Goal: Task Accomplishment & Management: Use online tool/utility

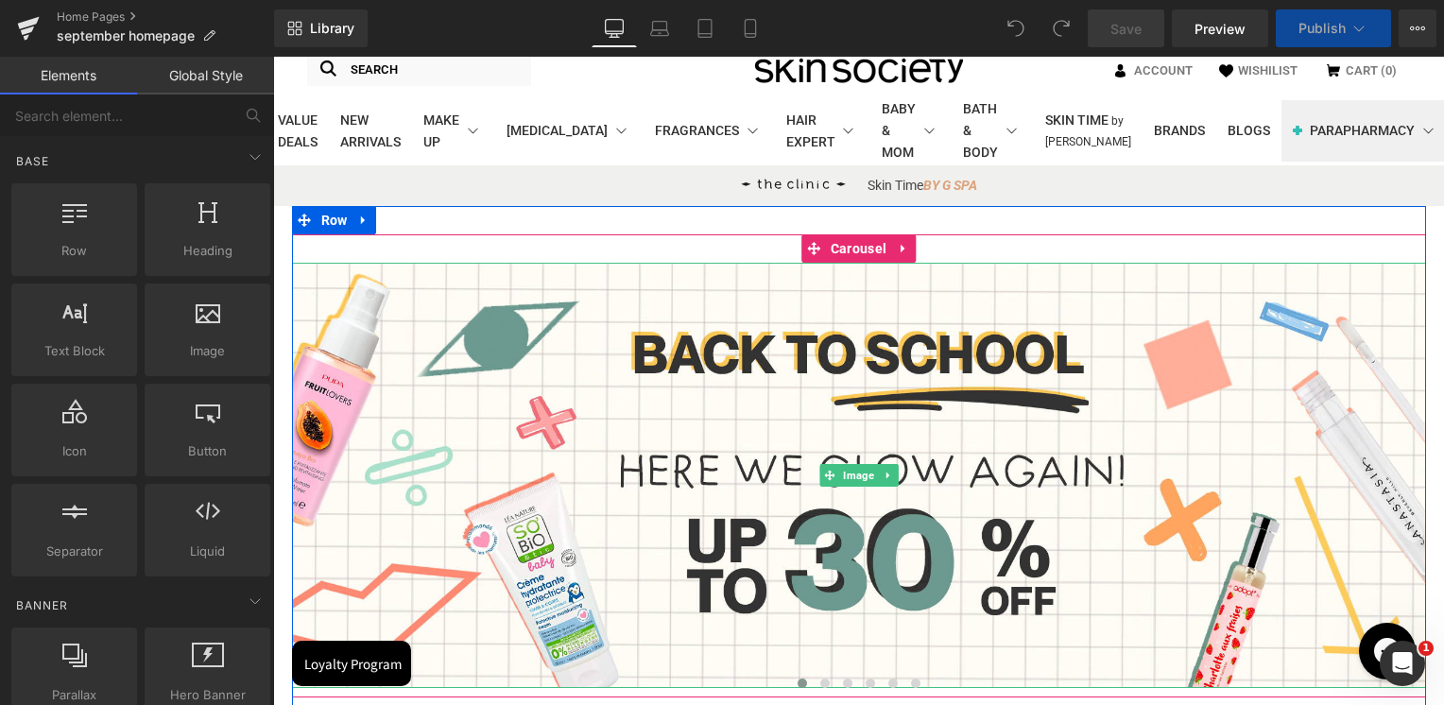
scroll to position [283, 0]
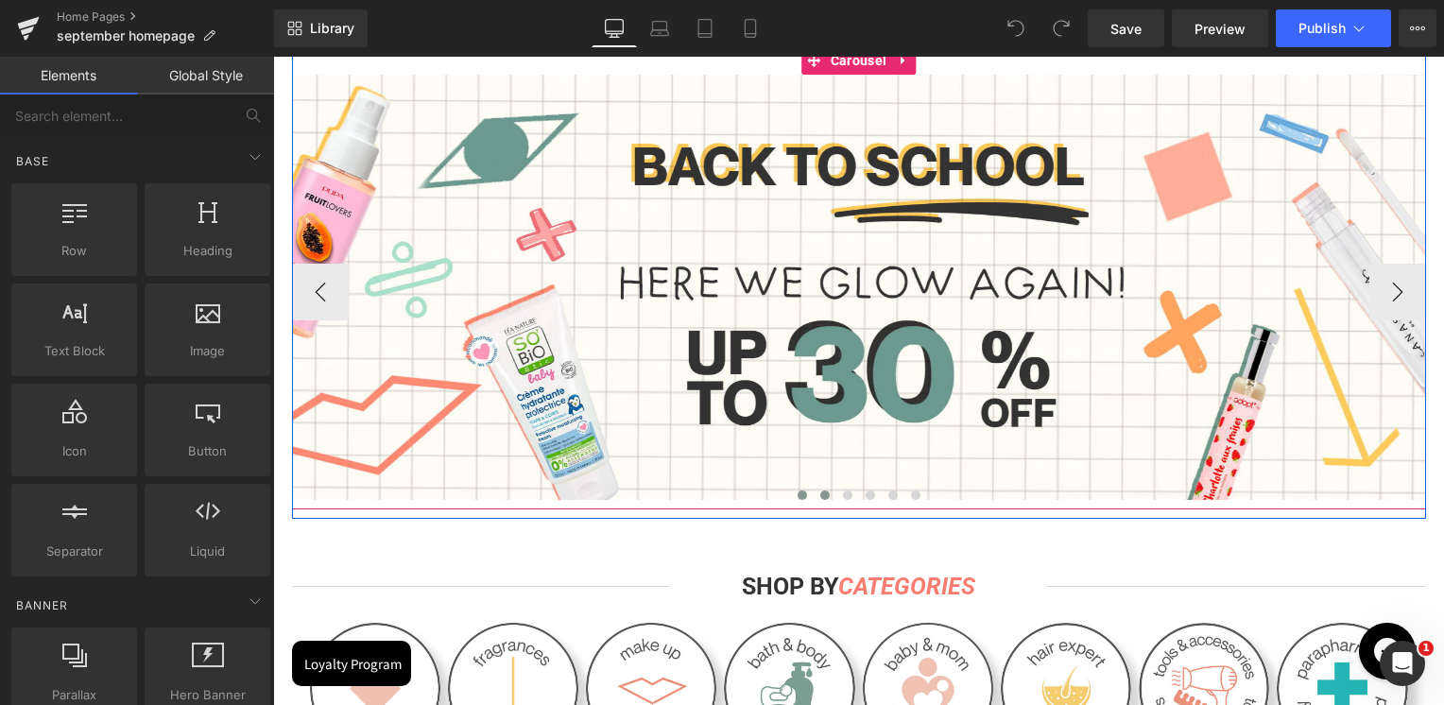
click at [815, 489] on button at bounding box center [825, 495] width 23 height 19
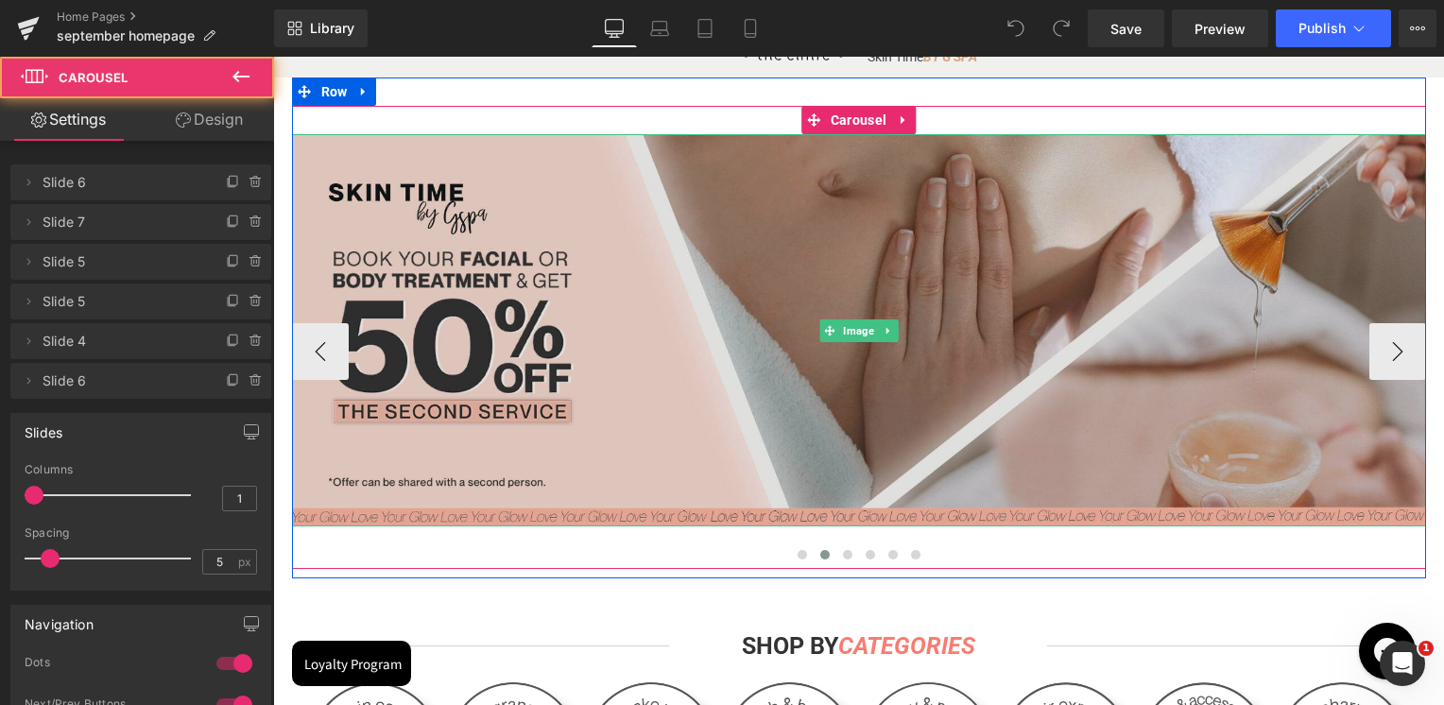
scroll to position [94, 0]
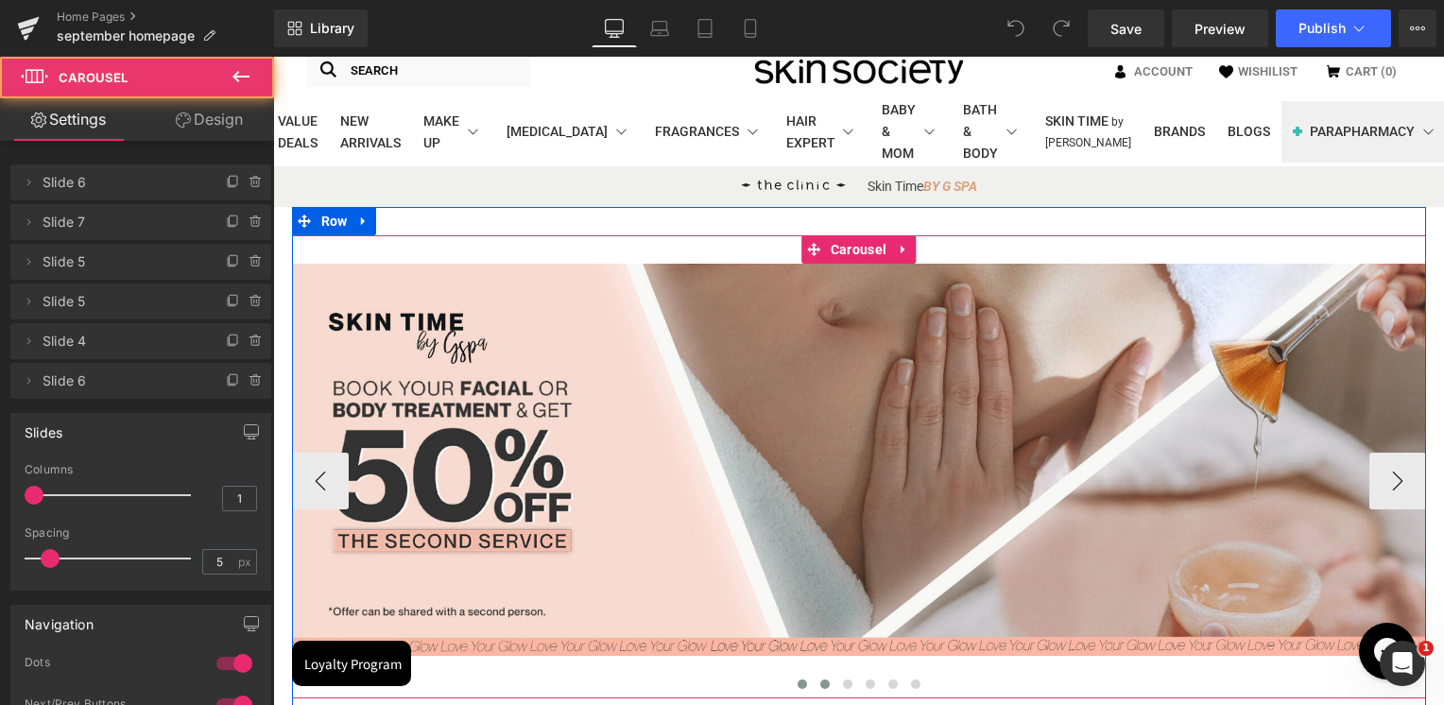
click at [798, 679] on span at bounding box center [802, 683] width 9 height 9
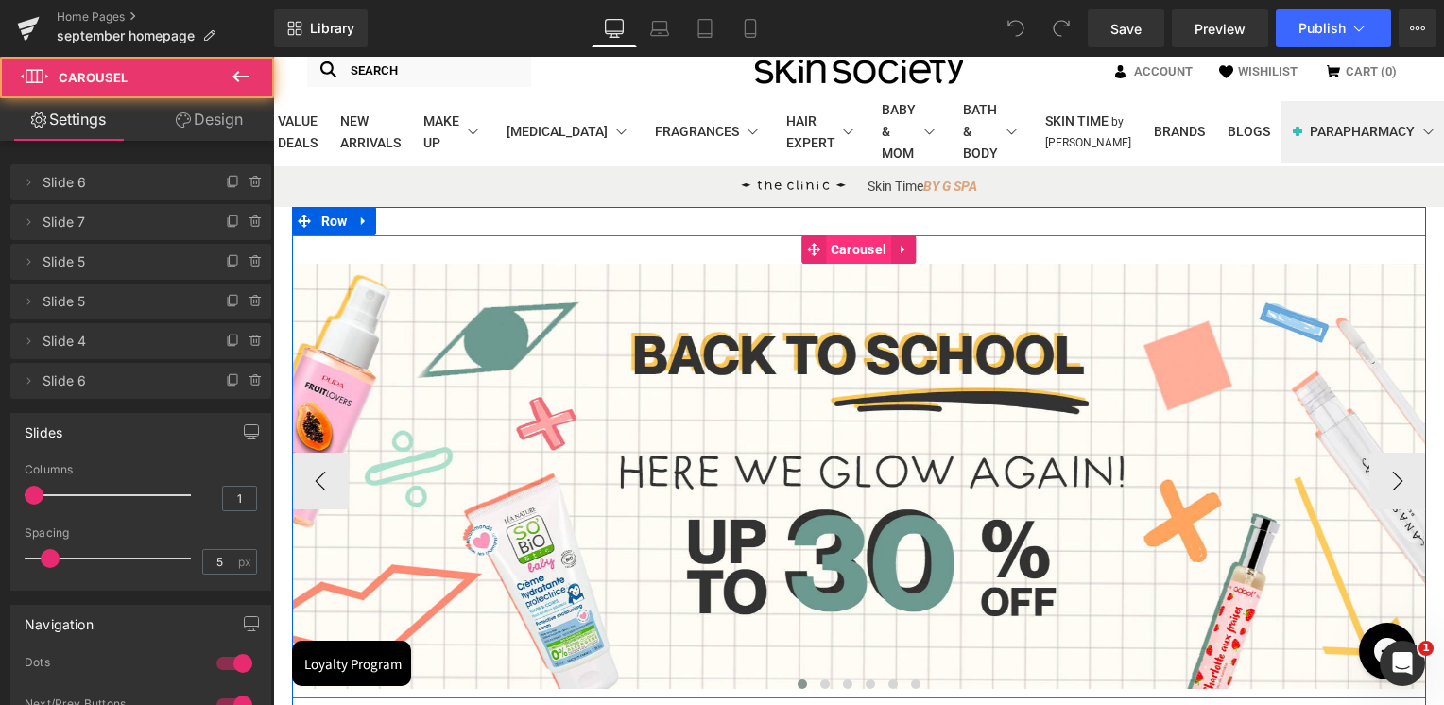
click at [849, 250] on span "Carousel" at bounding box center [858, 249] width 65 height 28
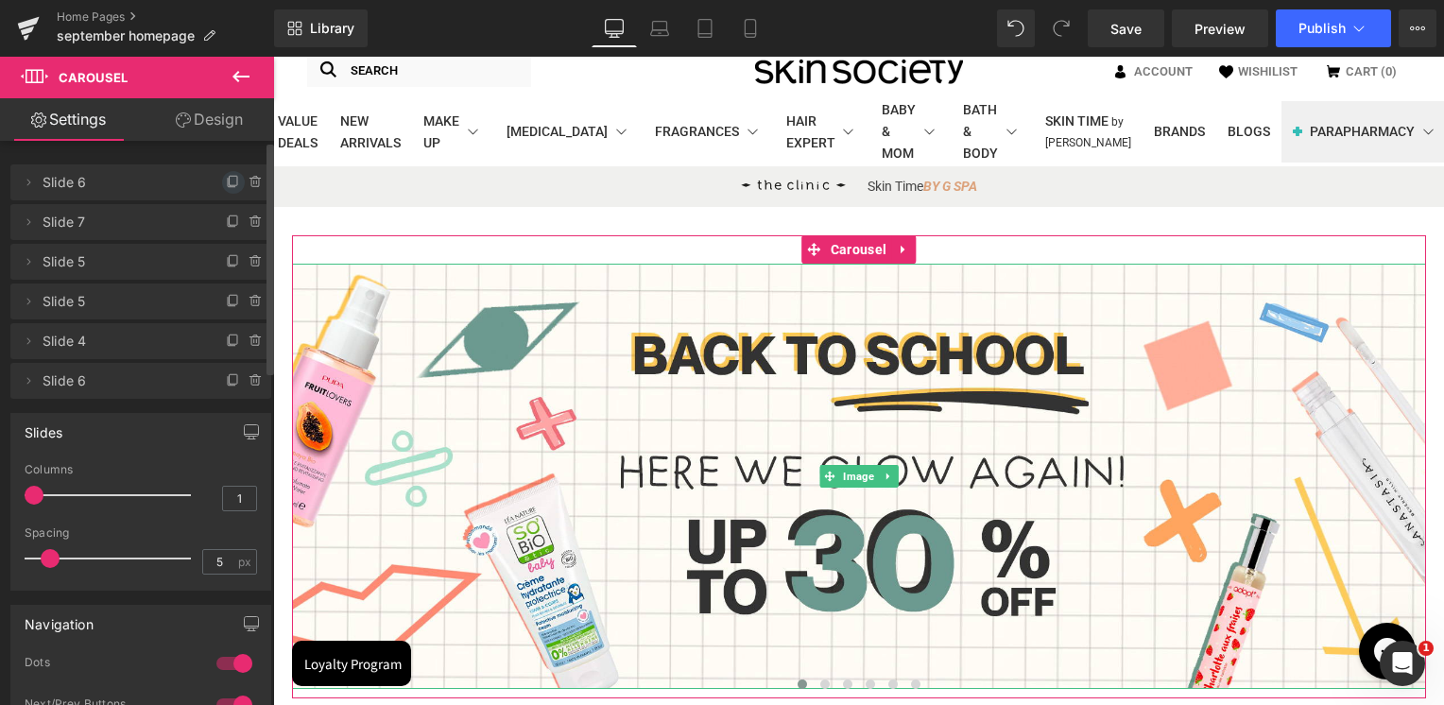
click at [230, 180] on icon at bounding box center [234, 180] width 8 height 9
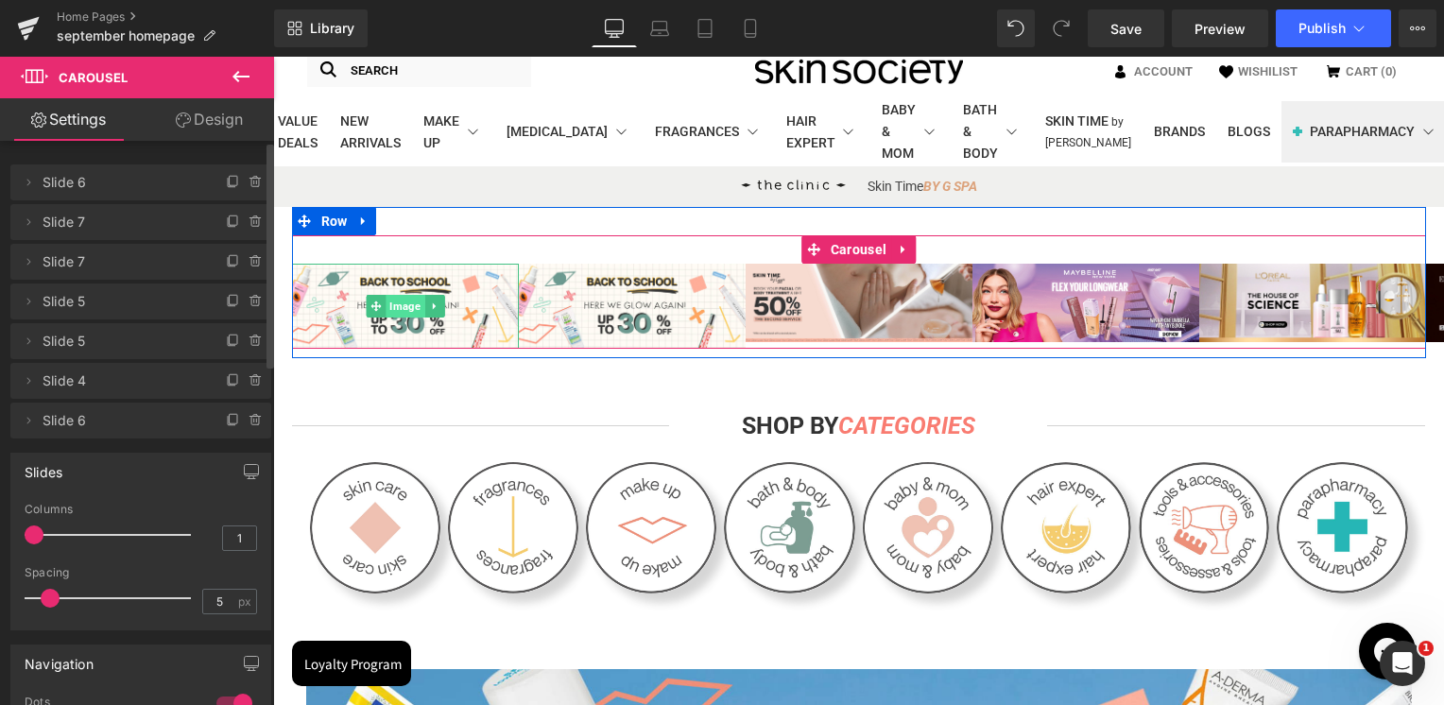
click at [393, 311] on span "Image" at bounding box center [405, 306] width 39 height 23
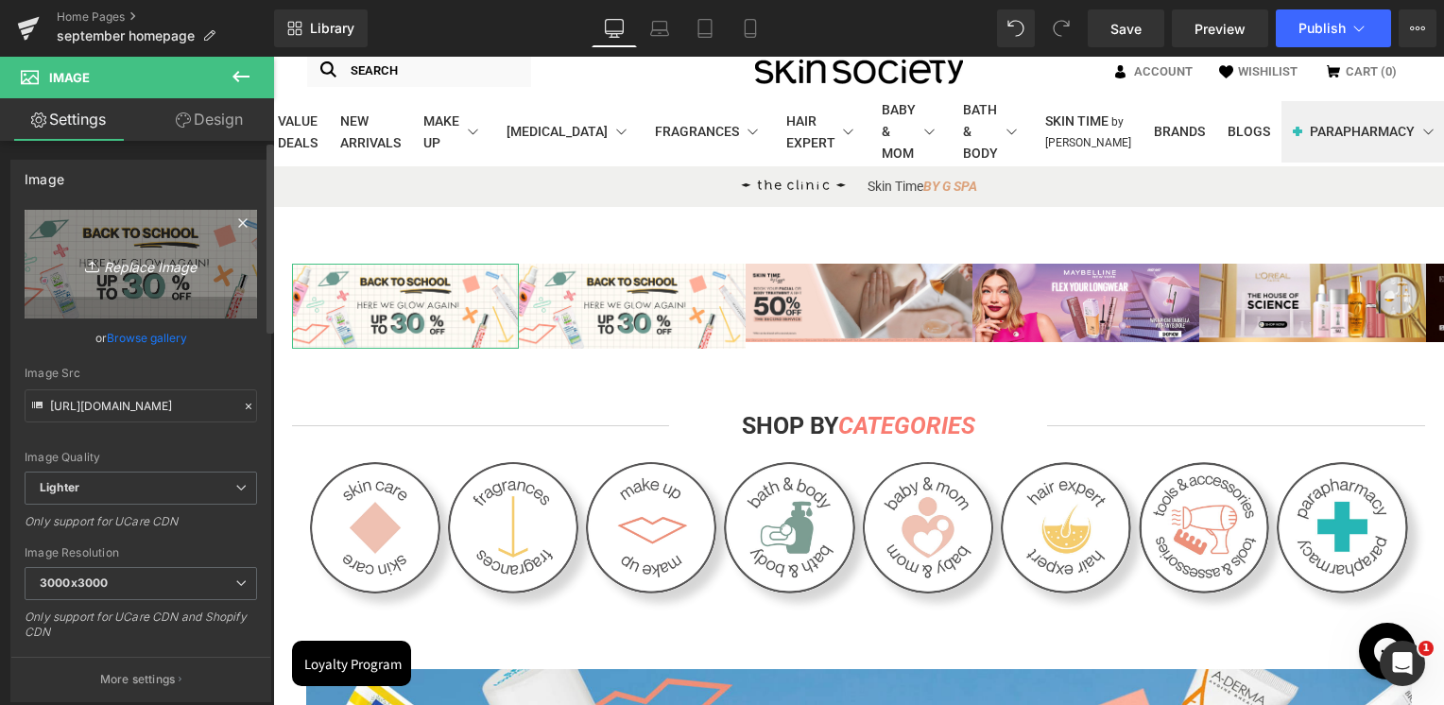
click at [133, 255] on icon "Replace Image" at bounding box center [140, 264] width 151 height 24
click at [150, 254] on icon "Replace Image" at bounding box center [140, 264] width 151 height 24
type input "C:\fakepath\Banner flash Sale [DATE].jpg"
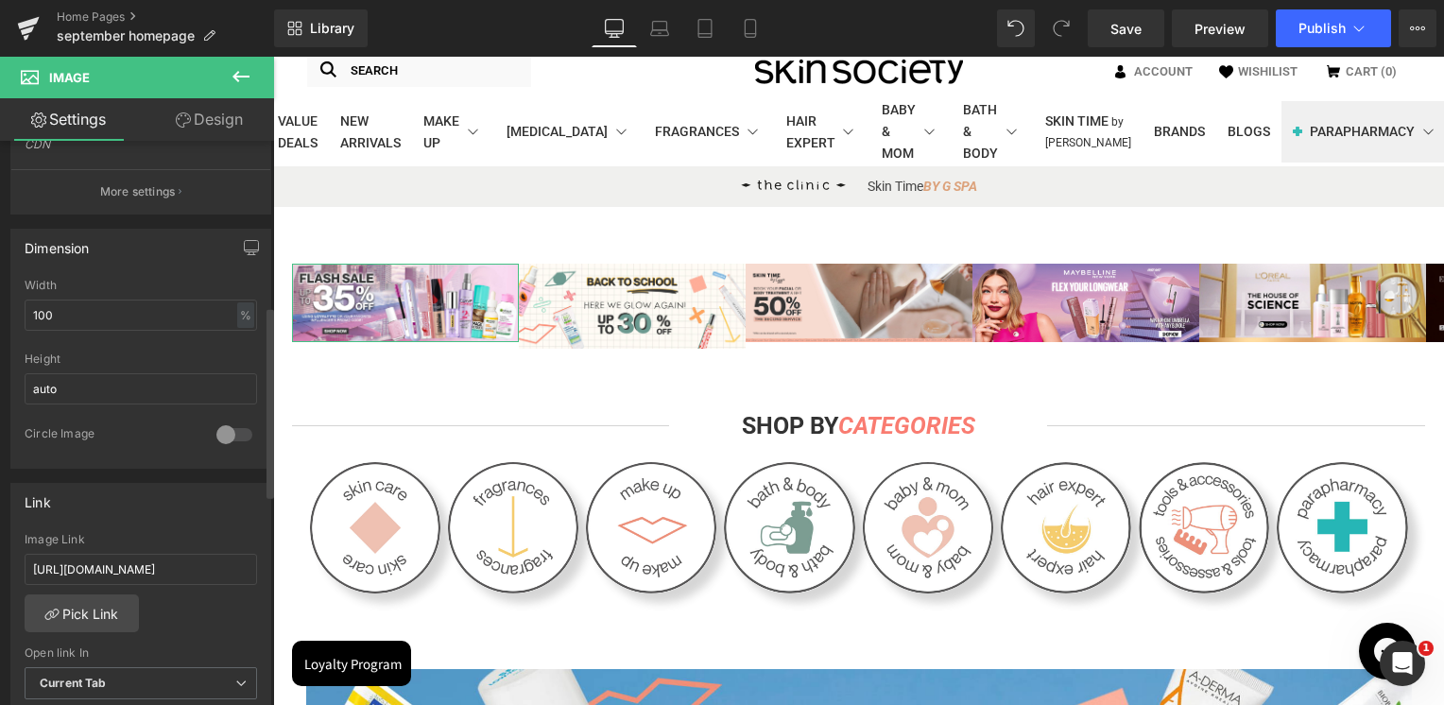
scroll to position [661, 0]
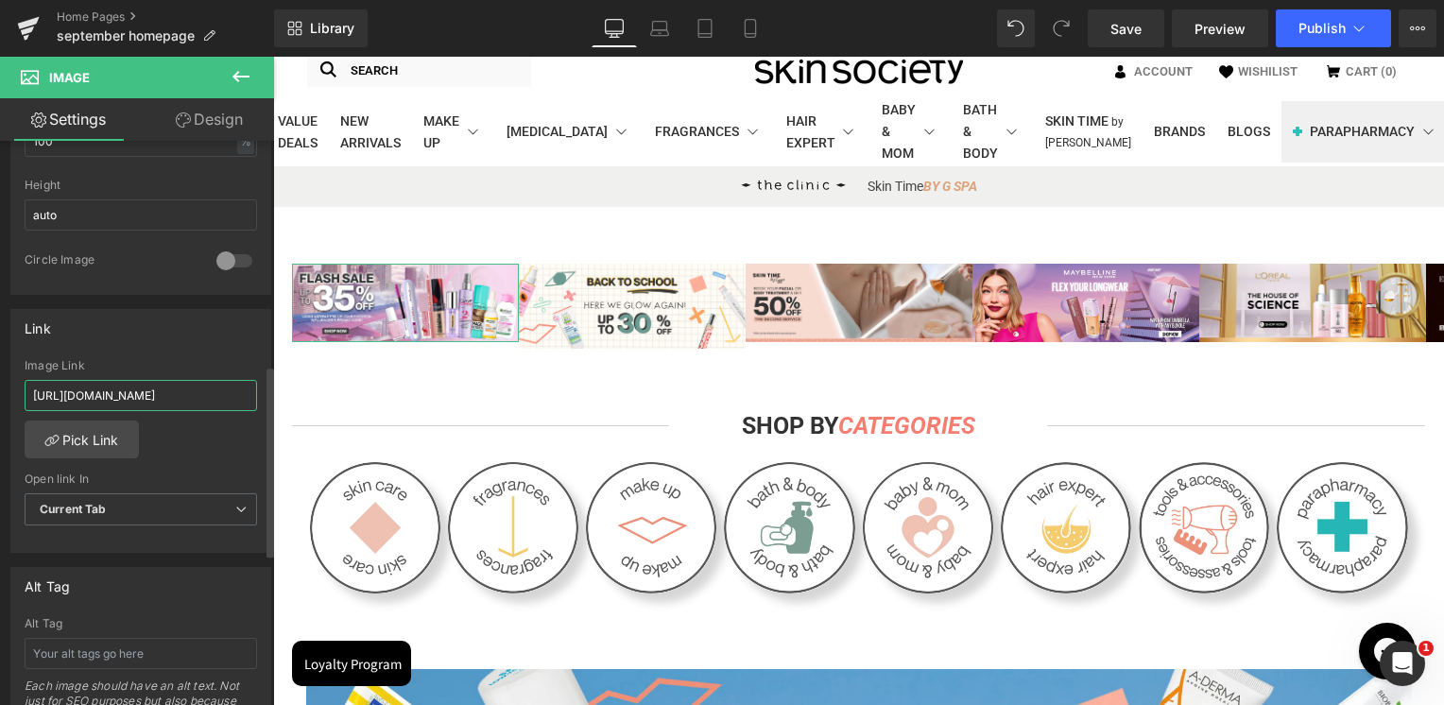
click at [146, 396] on input "[URL][DOMAIN_NAME]" at bounding box center [141, 395] width 232 height 31
paste input "cpd"
type input "[URL][DOMAIN_NAME]"
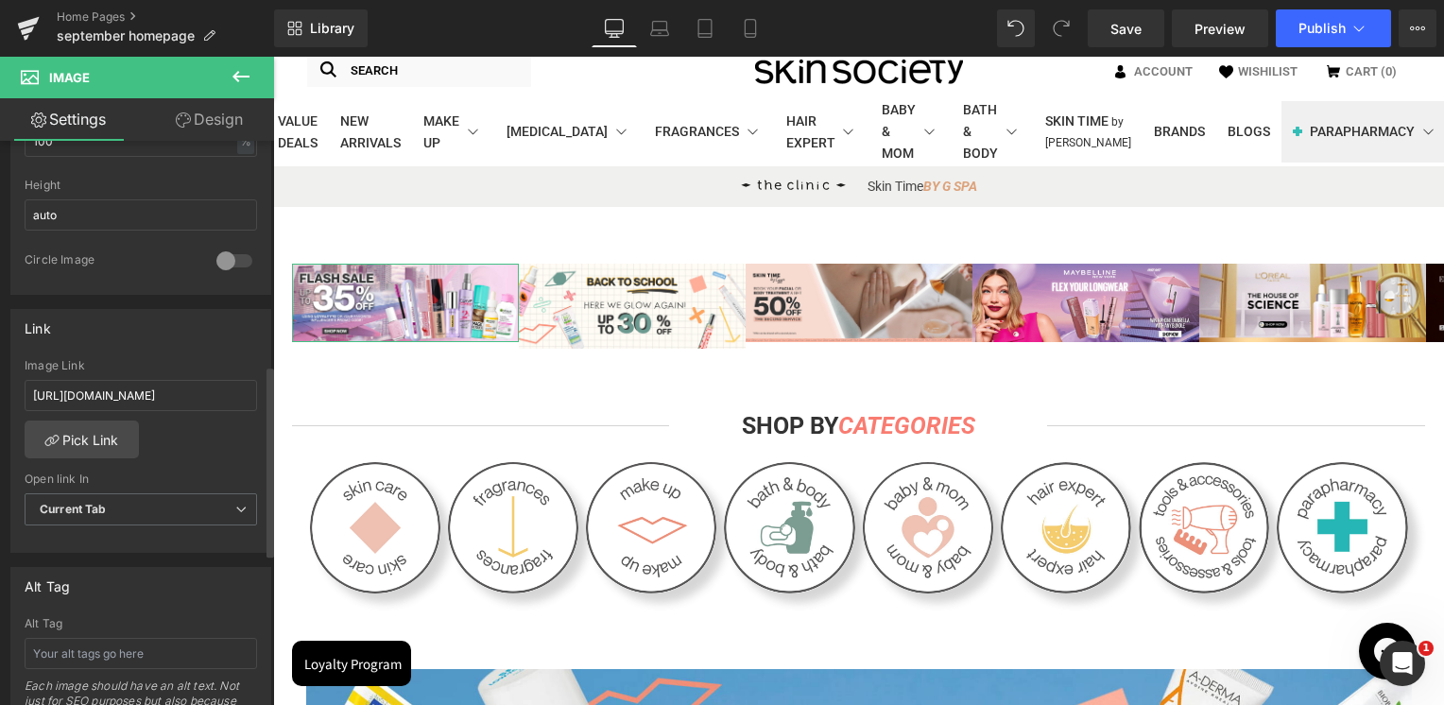
click at [166, 361] on div "Image Link" at bounding box center [141, 365] width 232 height 13
click at [761, 30] on link "Mobile" at bounding box center [750, 28] width 45 height 38
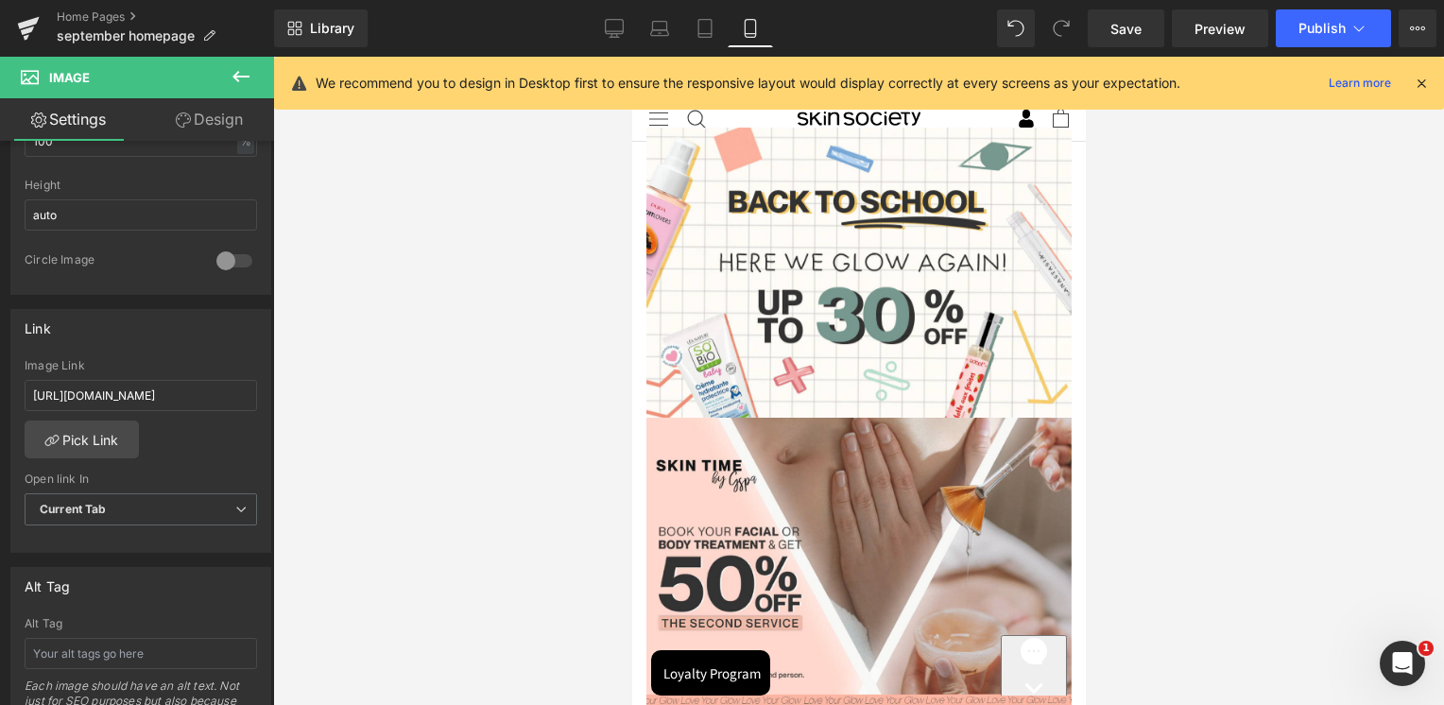
scroll to position [0, 0]
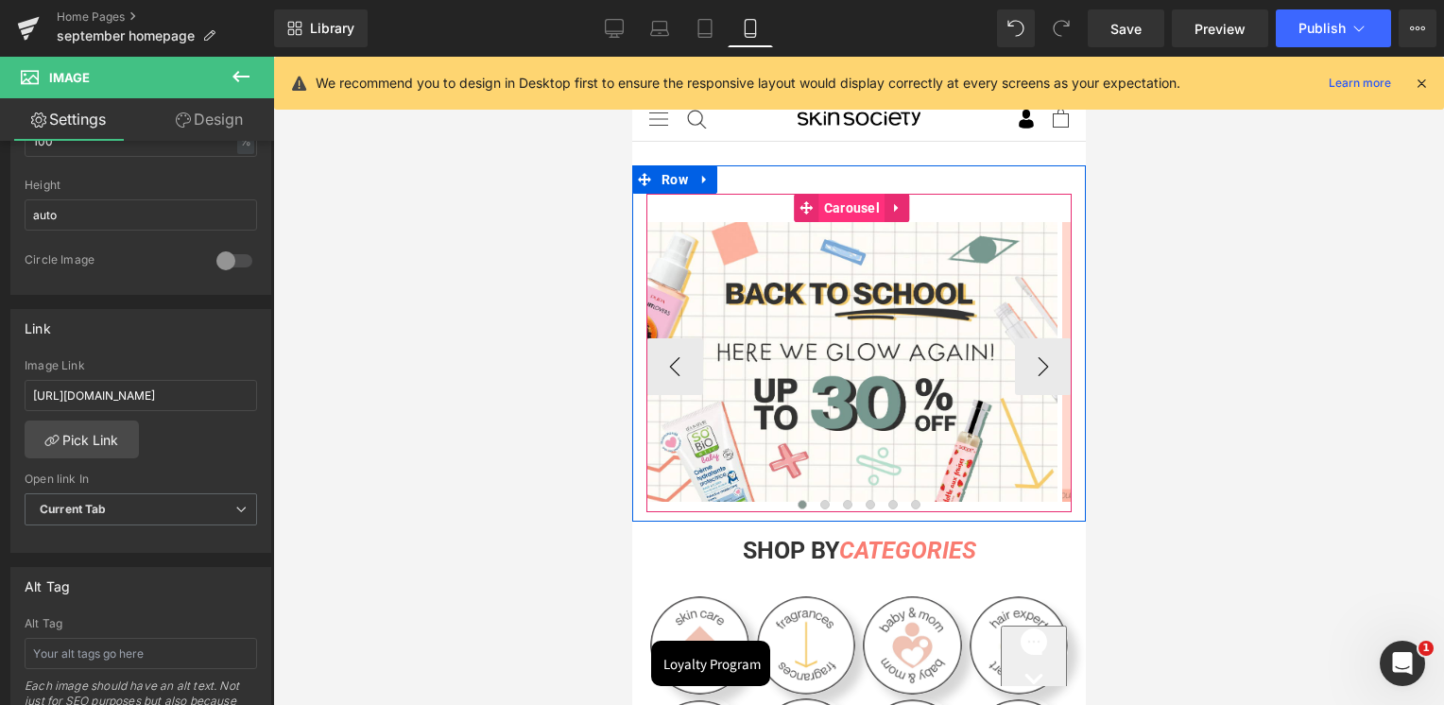
click at [845, 203] on span "Carousel" at bounding box center [850, 208] width 65 height 28
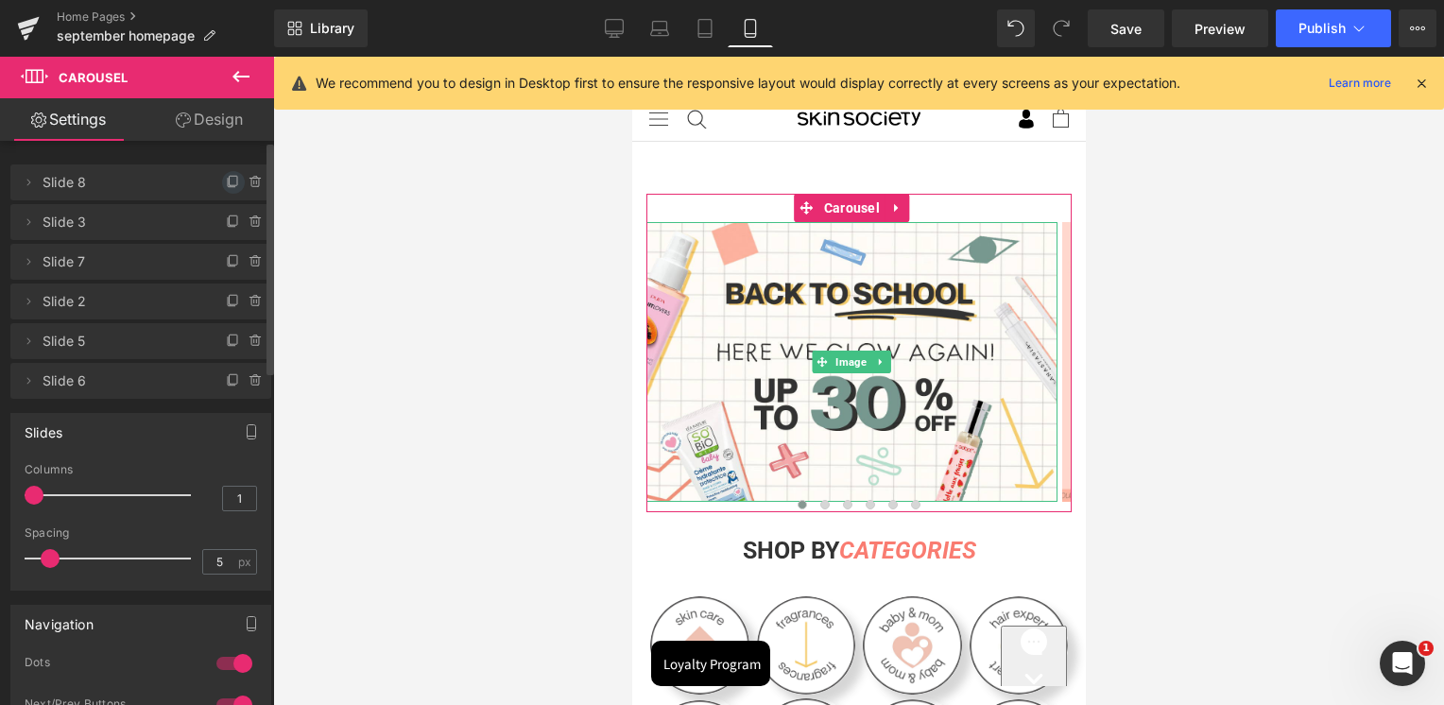
click at [226, 182] on icon at bounding box center [233, 182] width 15 height 15
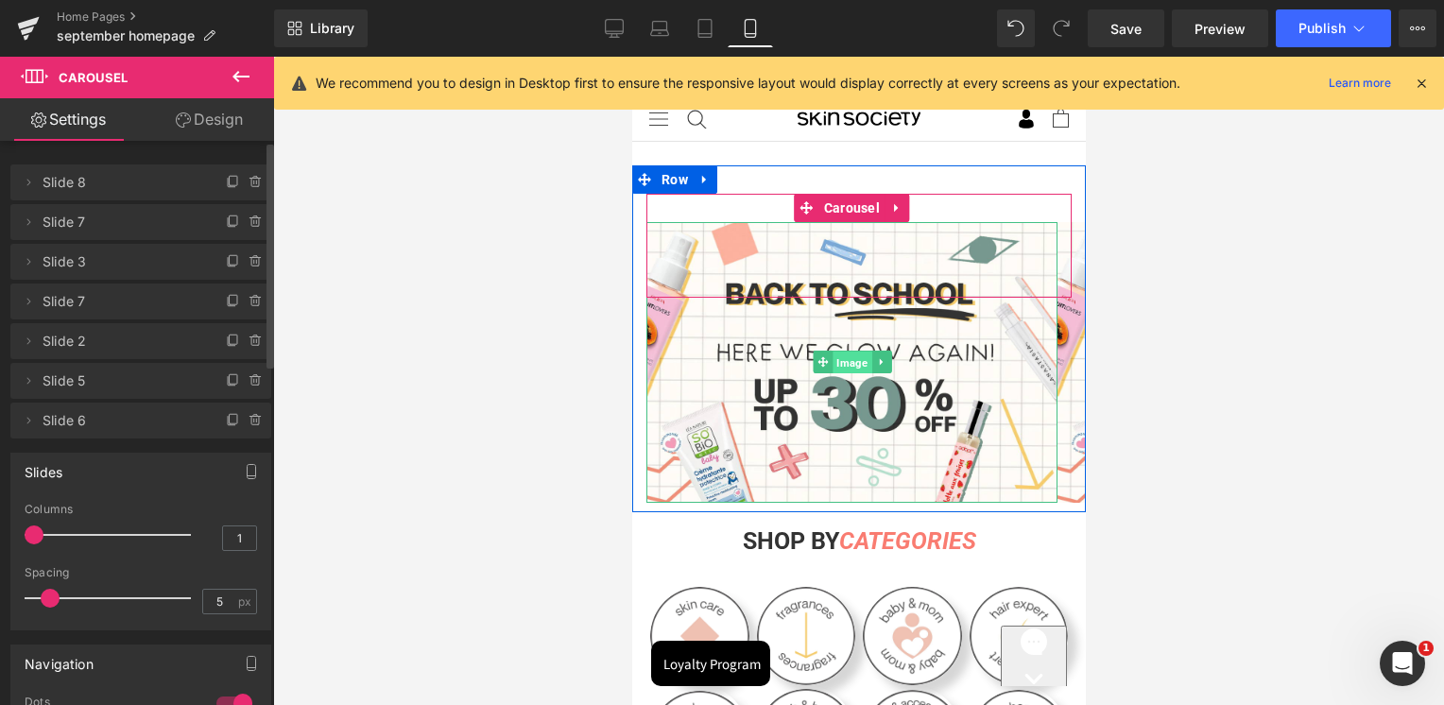
click at [842, 369] on span "Image" at bounding box center [851, 363] width 39 height 23
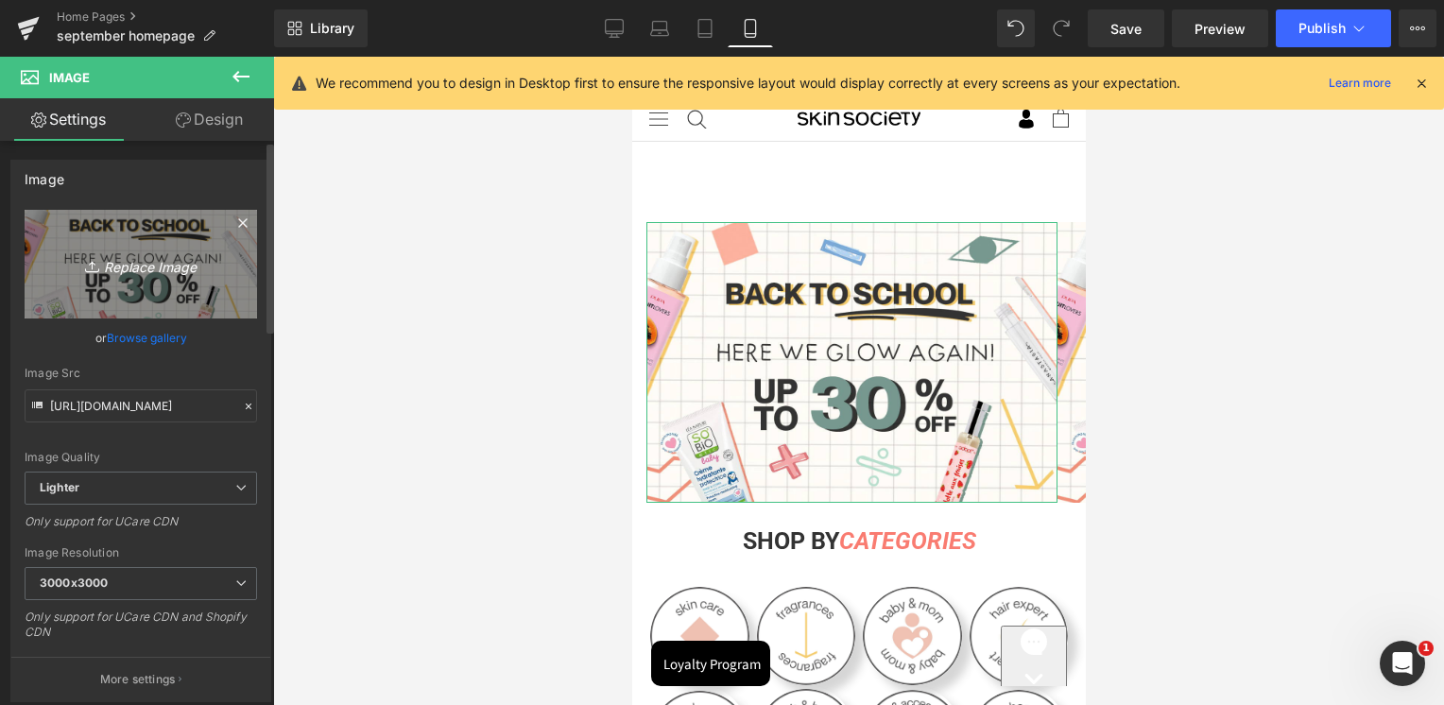
click at [76, 276] on link "Replace Image" at bounding box center [141, 264] width 232 height 109
type input "C:\fakepath\Banner flash Sale [DATE] mobile.jpg"
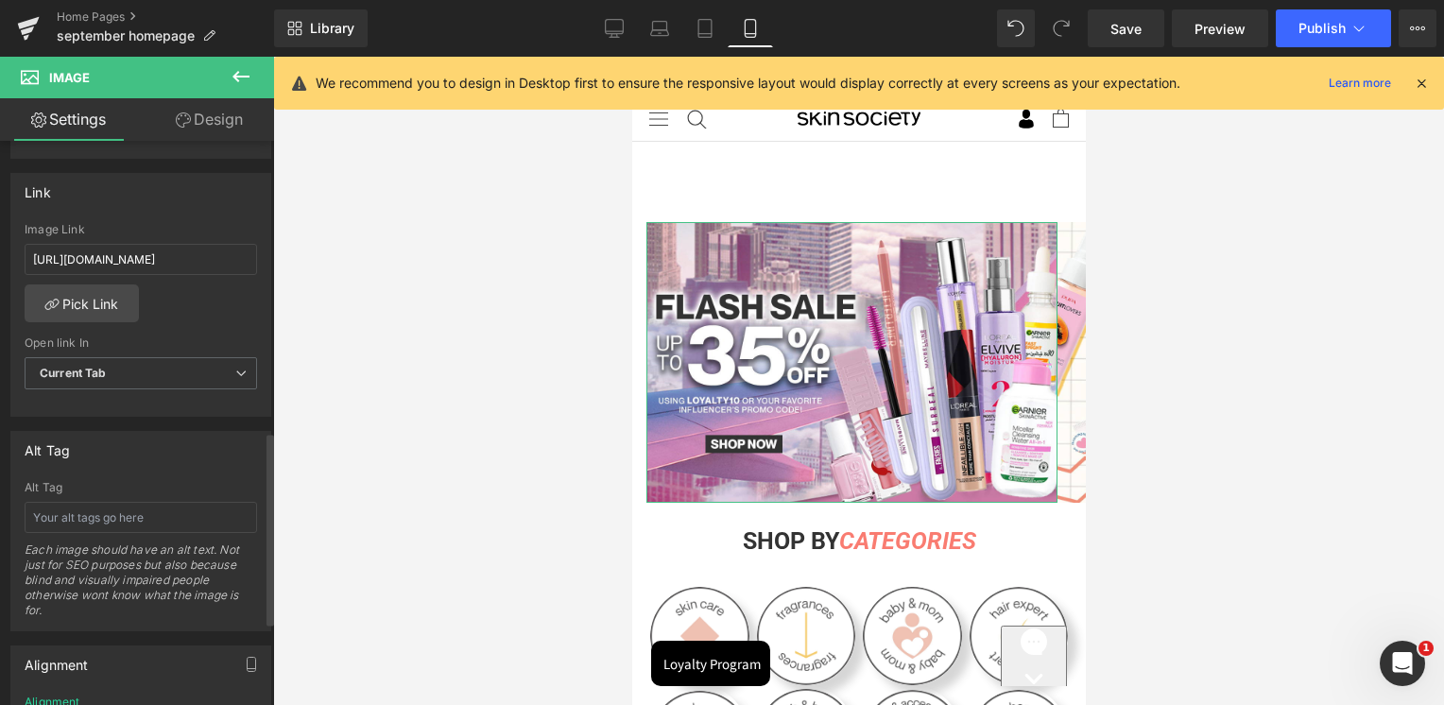
scroll to position [850, 0]
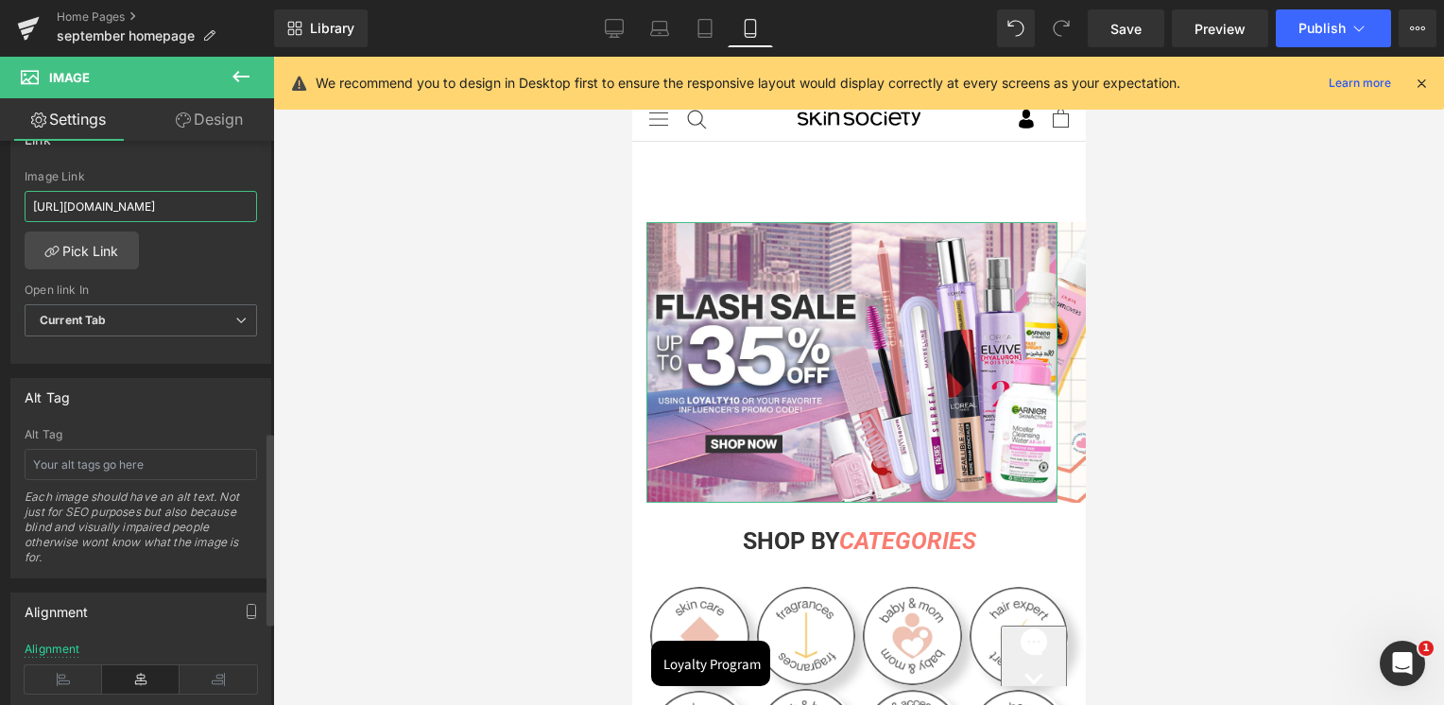
click at [147, 197] on input "[URL][DOMAIN_NAME]" at bounding box center [141, 206] width 232 height 31
paste input "cpd"
type input "[URL][DOMAIN_NAME]"
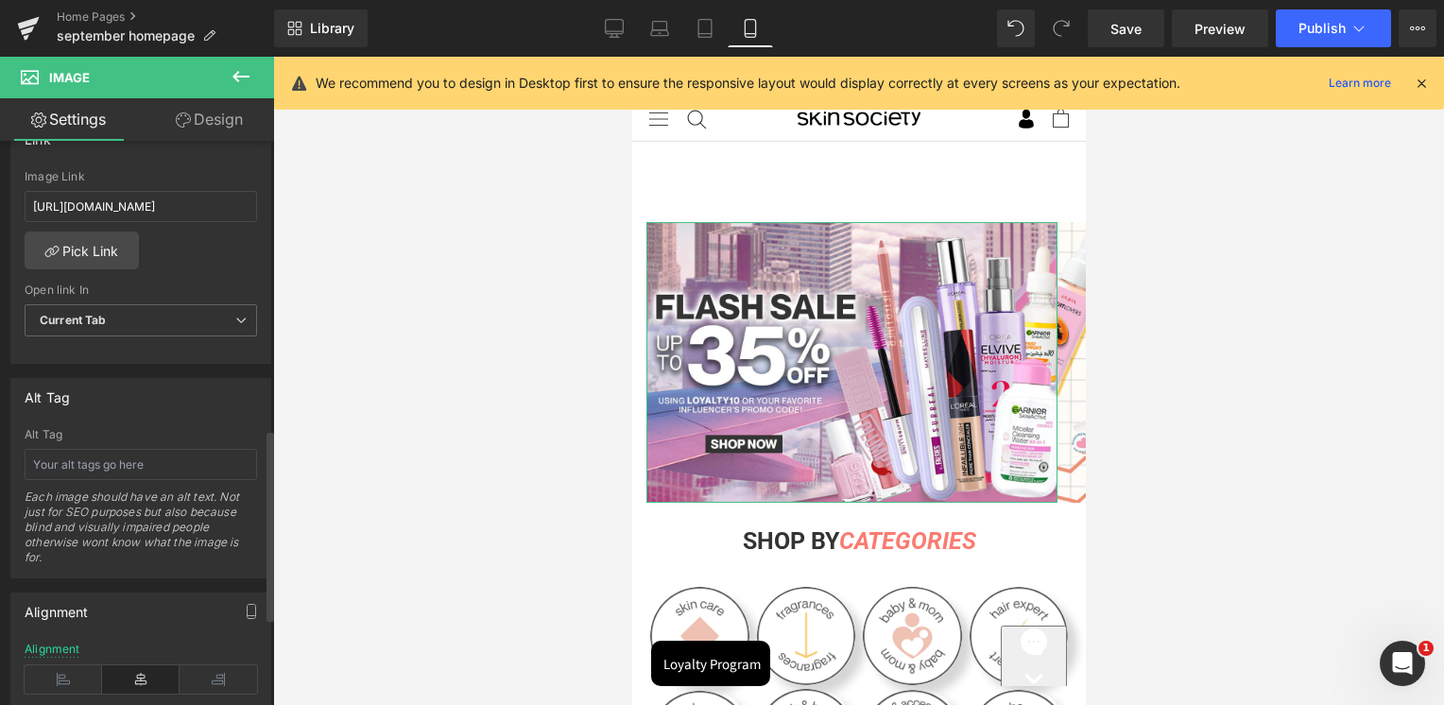
click at [170, 165] on div "Link [URL][DOMAIN_NAME] Image Link [URL][DOMAIN_NAME] Pick Link Current Tab New…" at bounding box center [140, 242] width 261 height 245
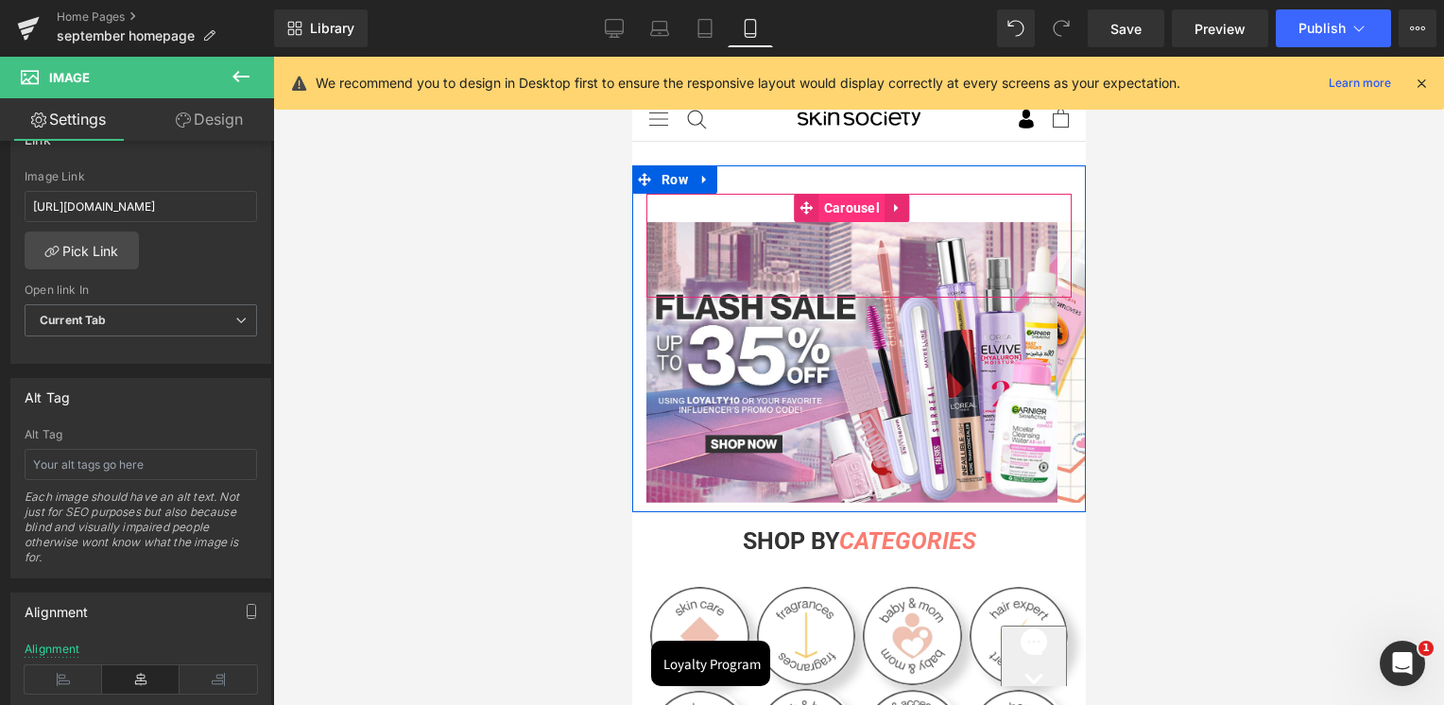
click at [845, 206] on span "Carousel" at bounding box center [850, 208] width 65 height 28
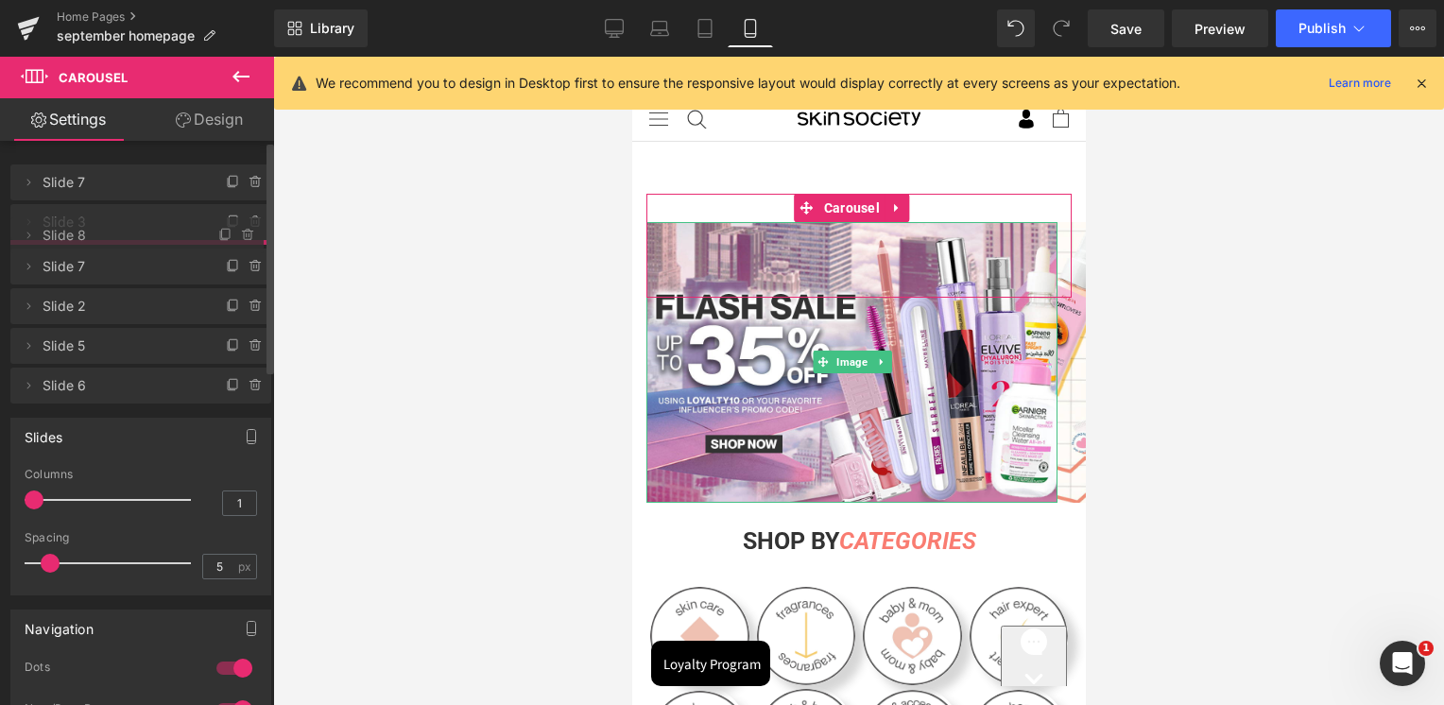
drag, startPoint x: 123, startPoint y: 184, endPoint x: 119, endPoint y: 237, distance: 53.0
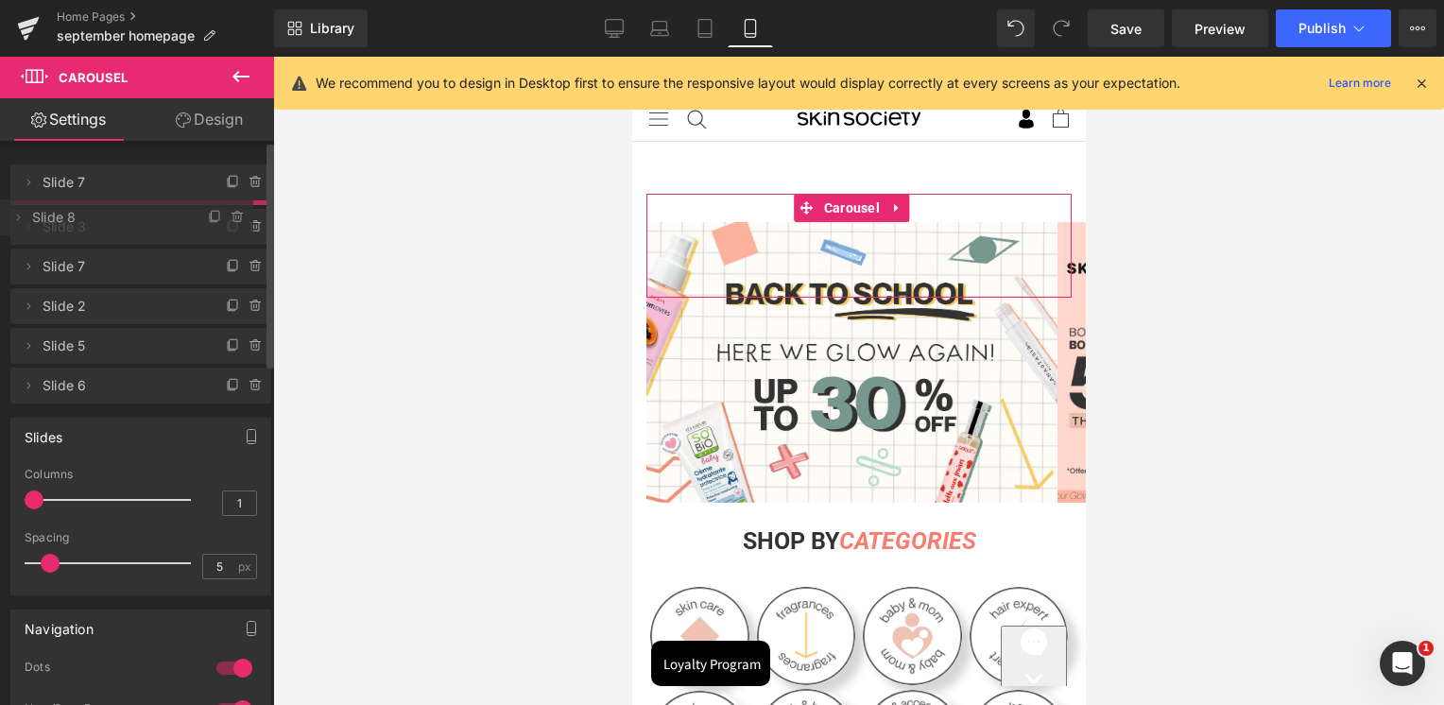
drag, startPoint x: 117, startPoint y: 259, endPoint x: 133, endPoint y: 214, distance: 47.2
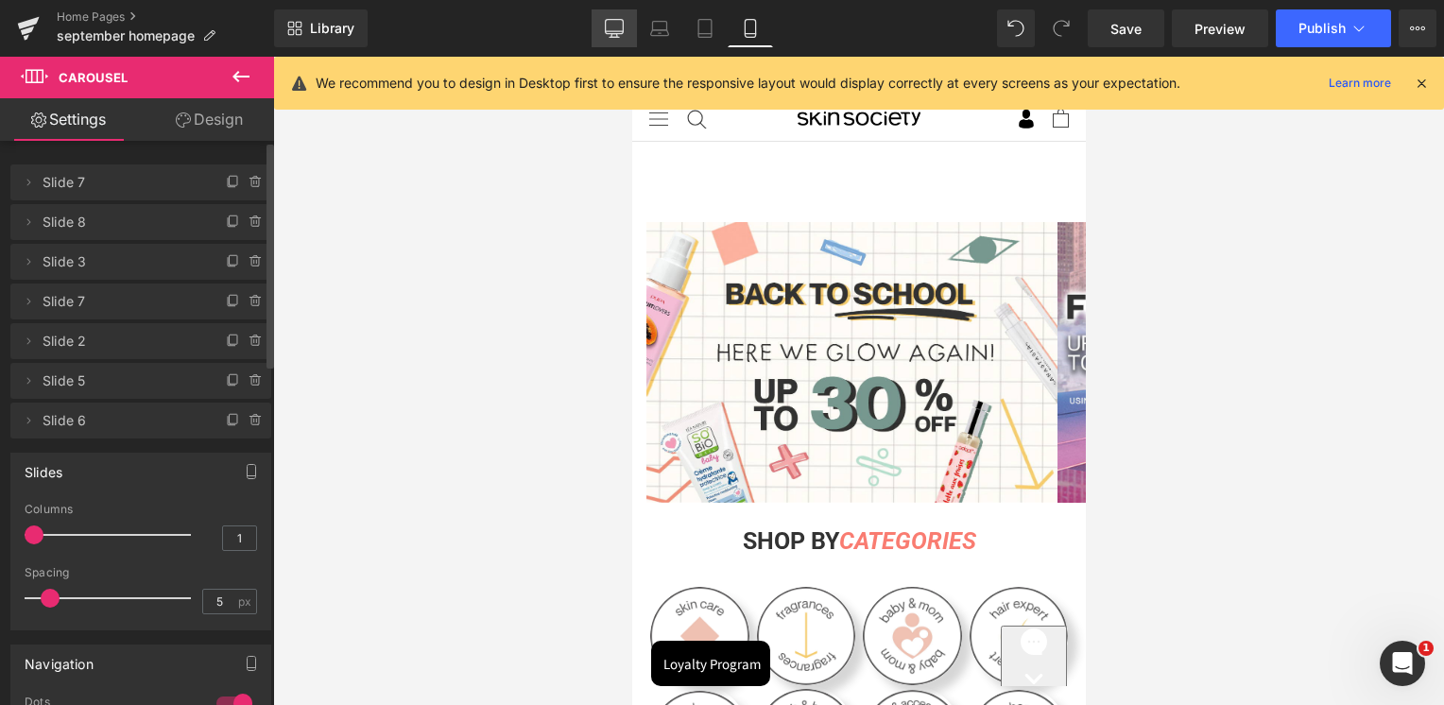
click at [621, 33] on icon at bounding box center [615, 27] width 18 height 14
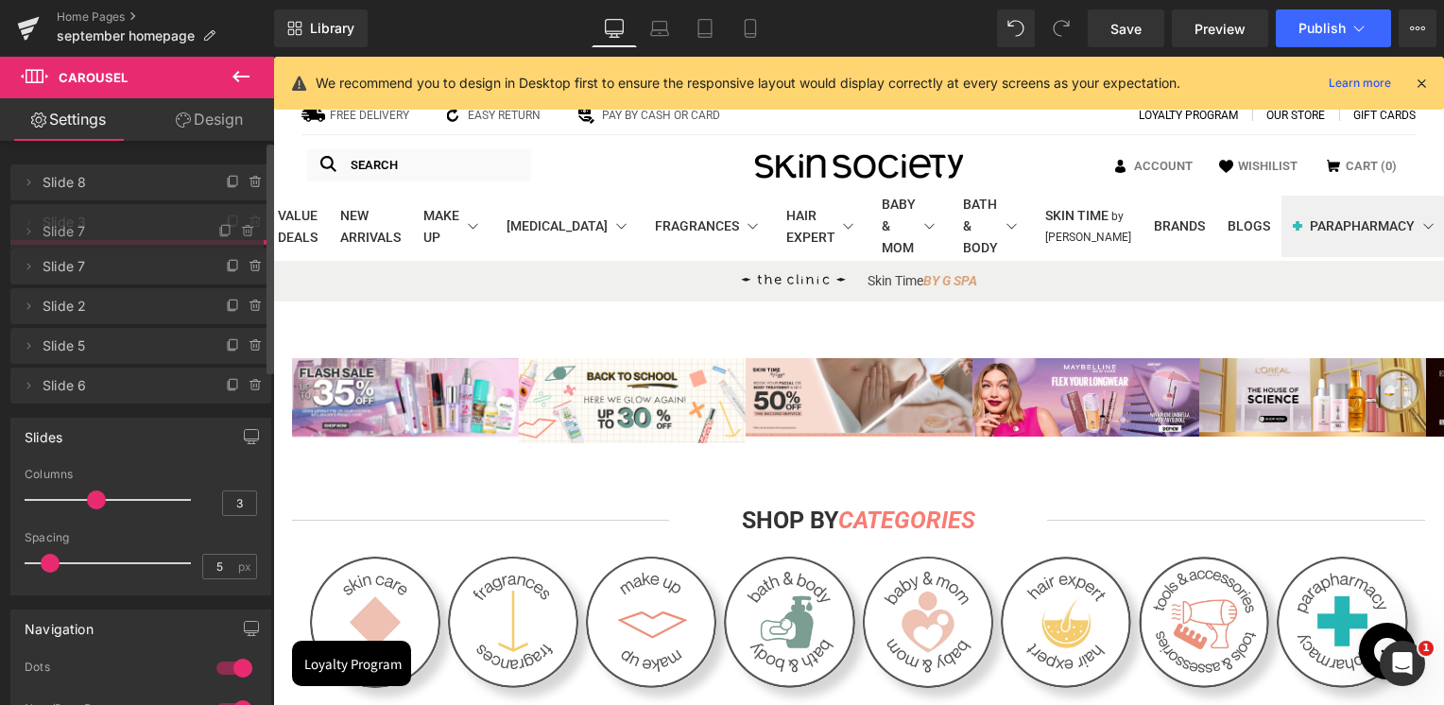
drag, startPoint x: 112, startPoint y: 180, endPoint x: 115, endPoint y: 229, distance: 49.2
drag, startPoint x: 100, startPoint y: 258, endPoint x: 110, endPoint y: 214, distance: 45.4
drag, startPoint x: 109, startPoint y: 182, endPoint x: 113, endPoint y: 241, distance: 58.8
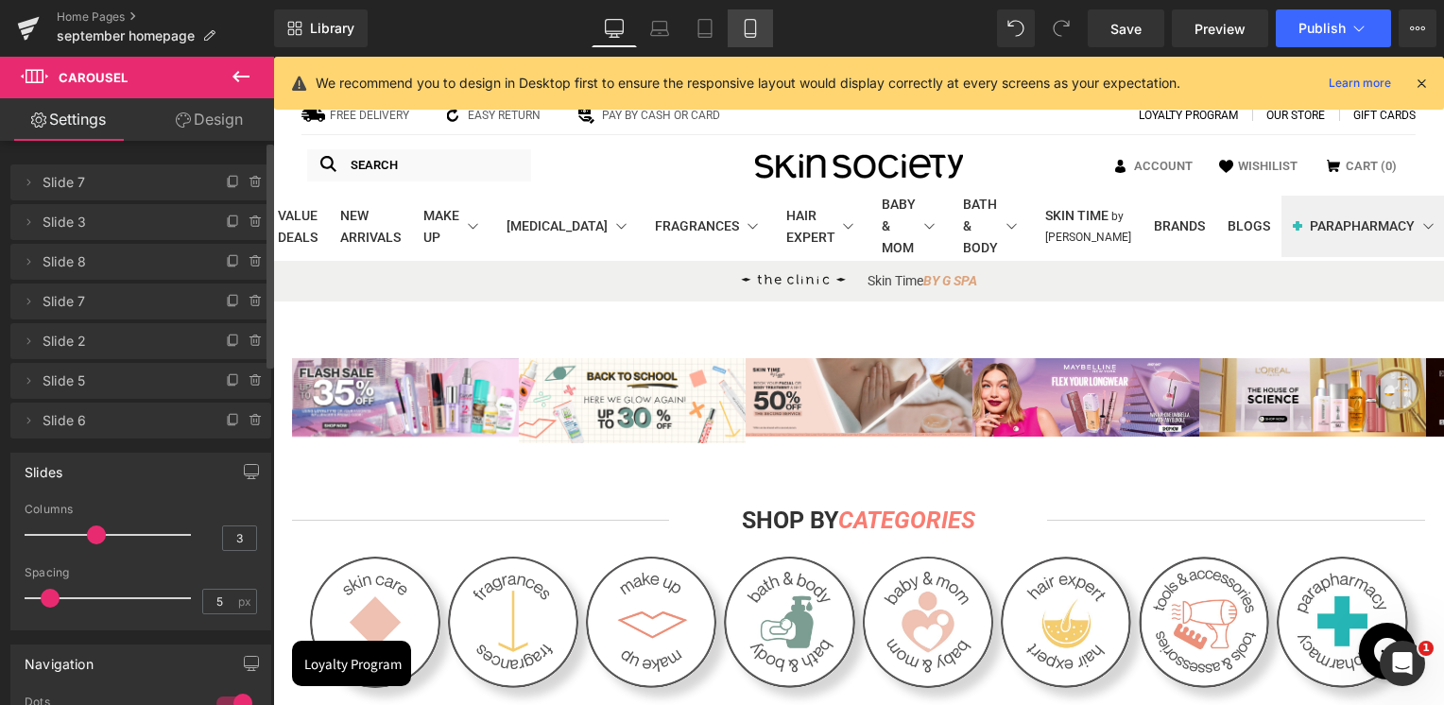
click at [741, 21] on icon at bounding box center [750, 28] width 19 height 19
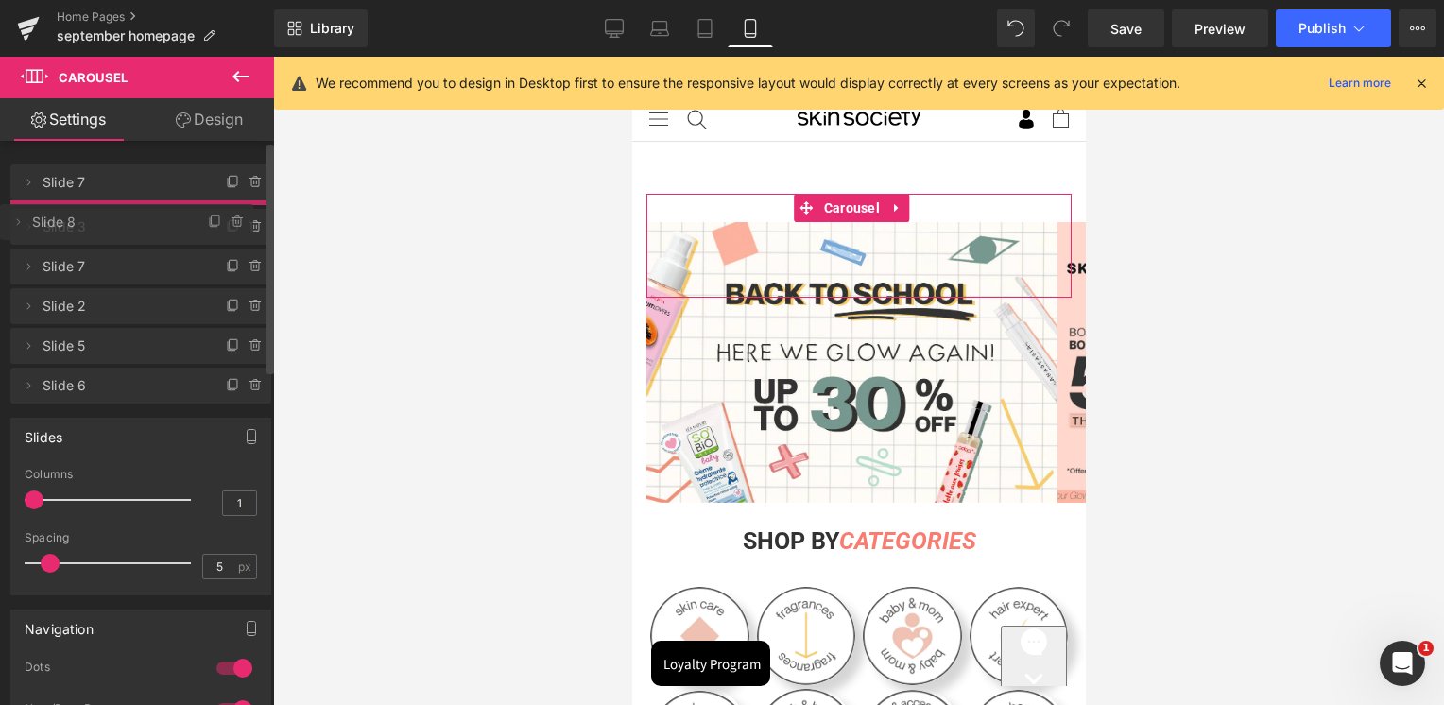
drag, startPoint x: 94, startPoint y: 252, endPoint x: 99, endPoint y: 213, distance: 40.0
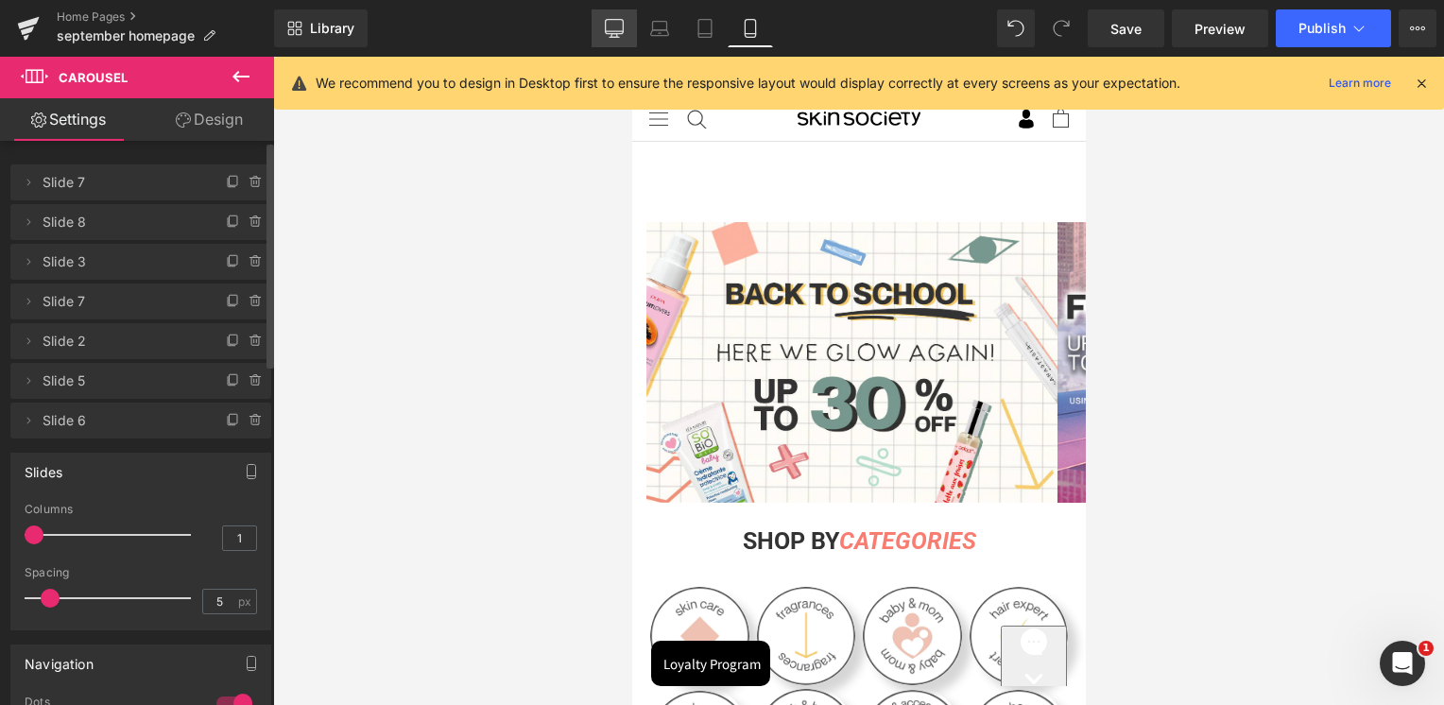
click at [624, 25] on icon at bounding box center [614, 28] width 19 height 19
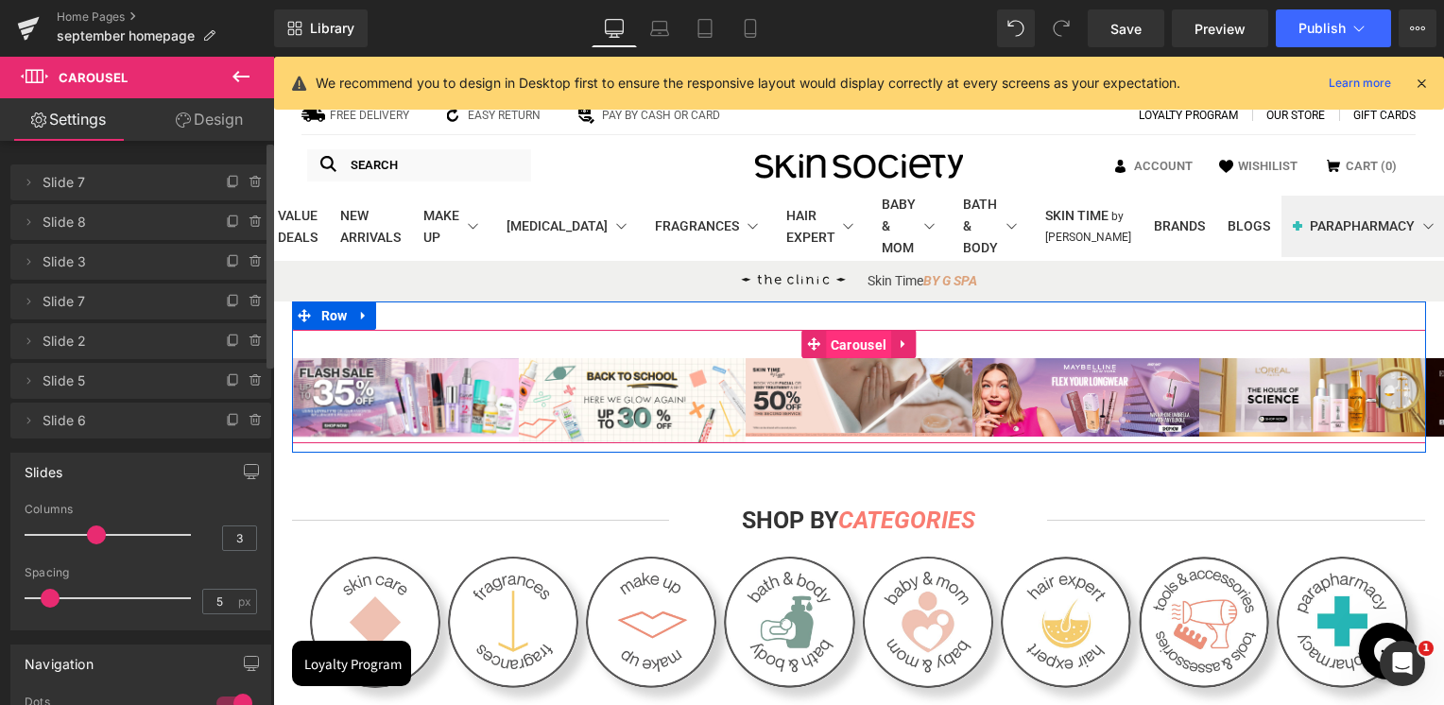
click at [849, 340] on span "Carousel" at bounding box center [858, 345] width 65 height 28
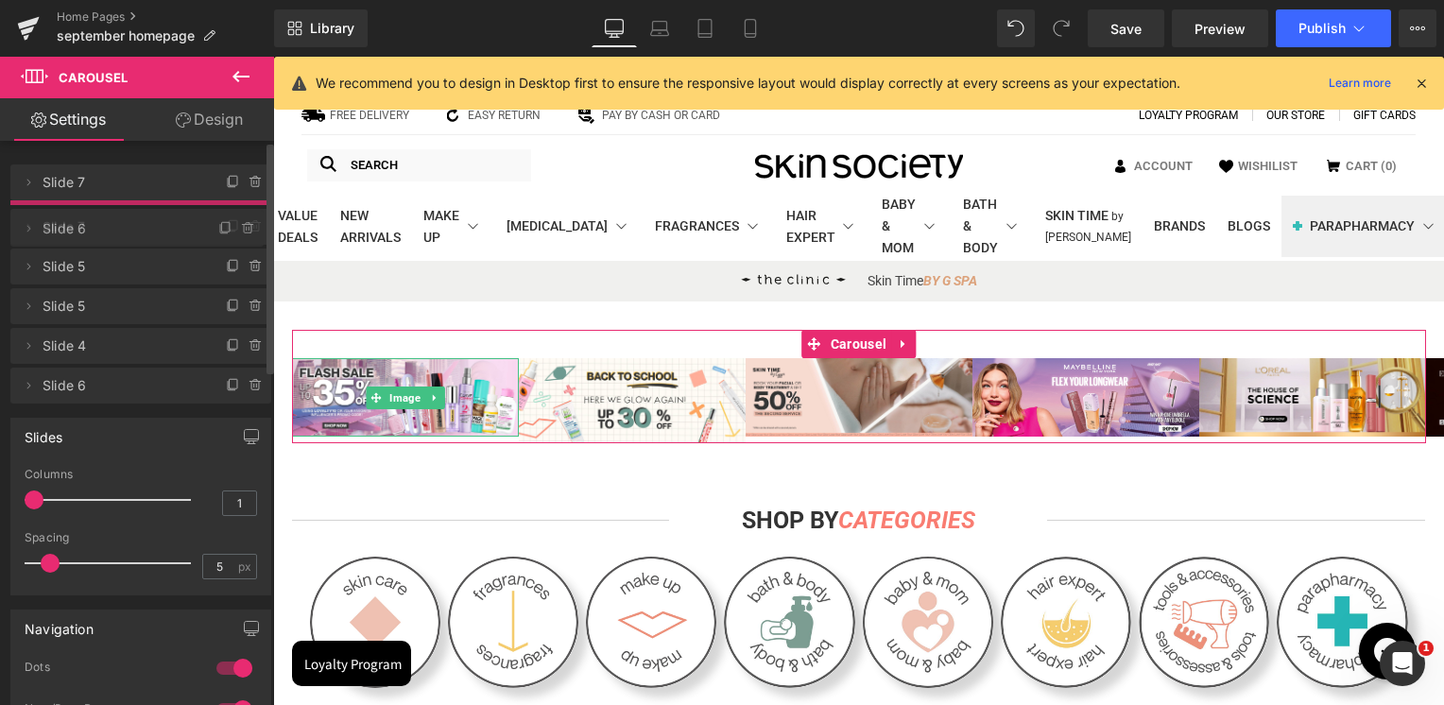
drag, startPoint x: 139, startPoint y: 177, endPoint x: 134, endPoint y: 223, distance: 46.5
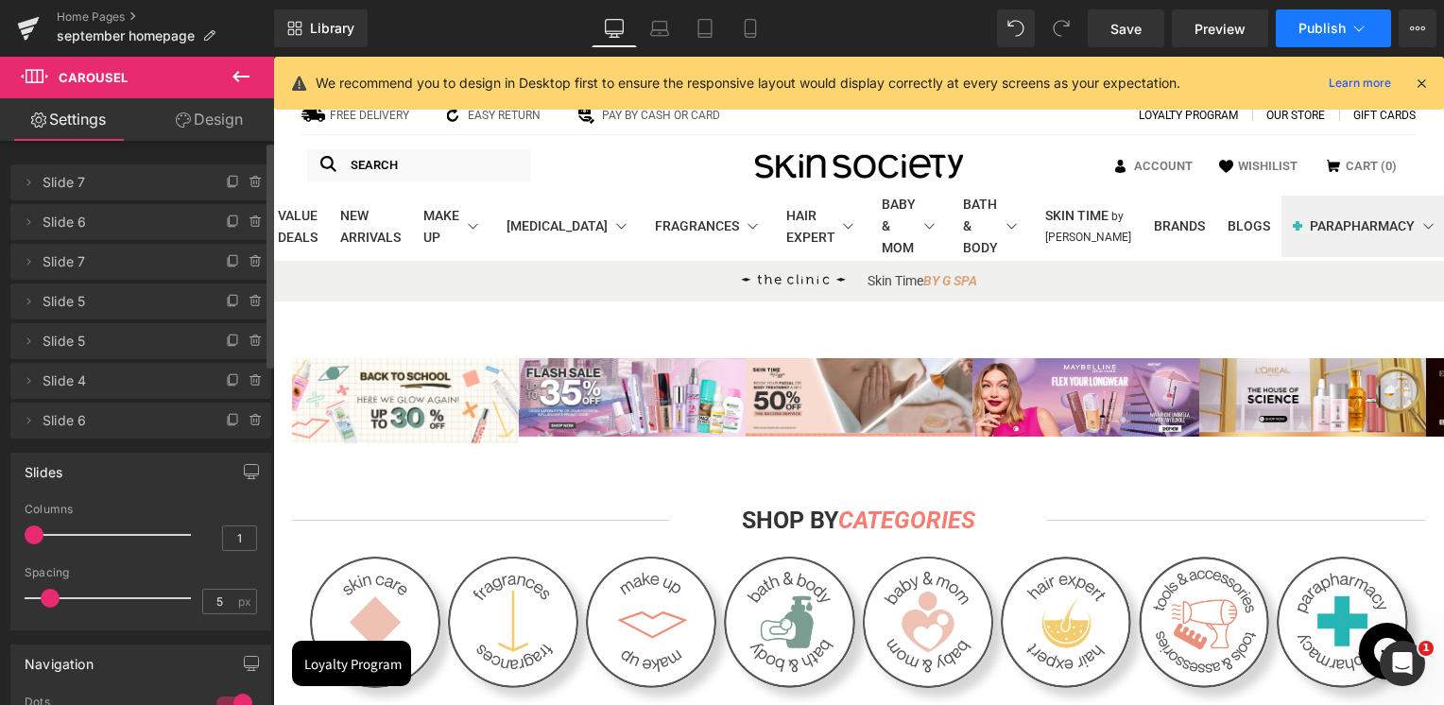
click at [1294, 27] on button "Publish" at bounding box center [1333, 28] width 115 height 38
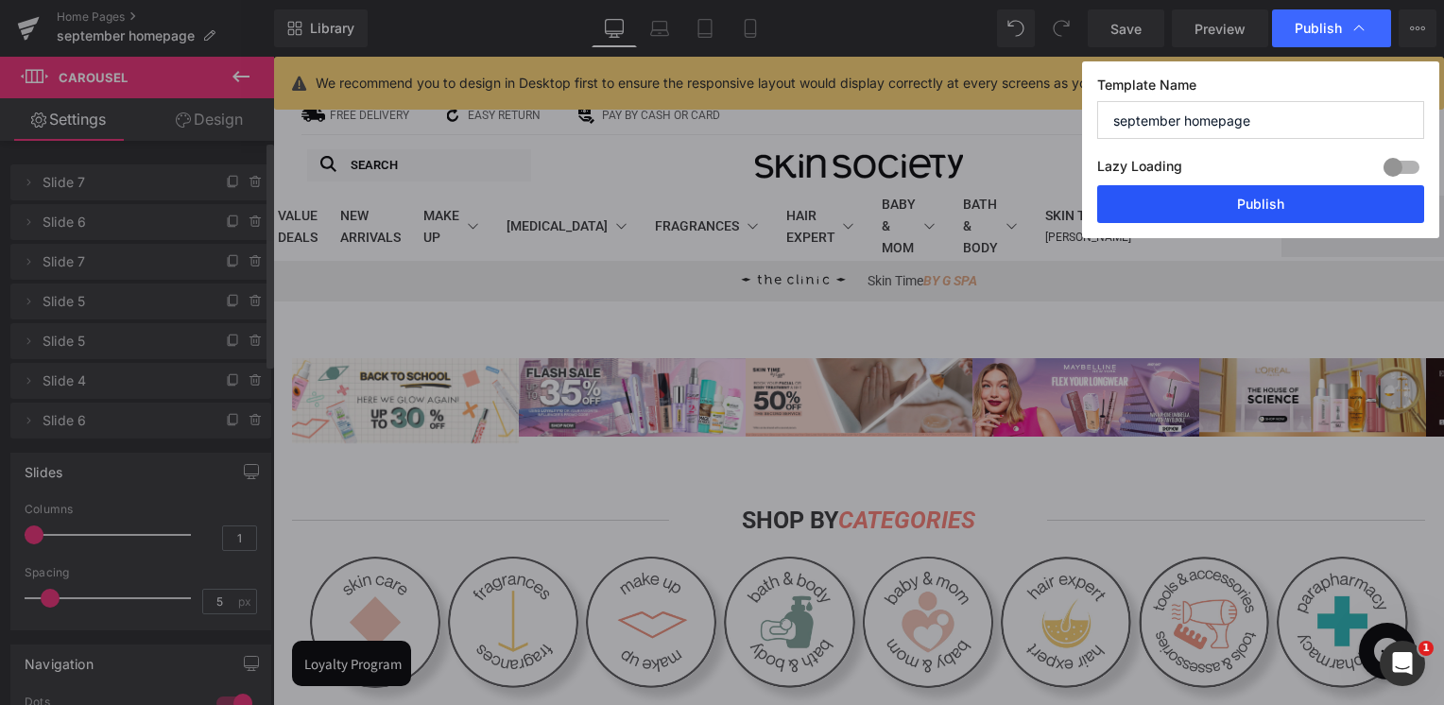
drag, startPoint x: 1268, startPoint y: 210, endPoint x: 600, endPoint y: 346, distance: 681.8
click at [1268, 210] on button "Publish" at bounding box center [1260, 204] width 327 height 38
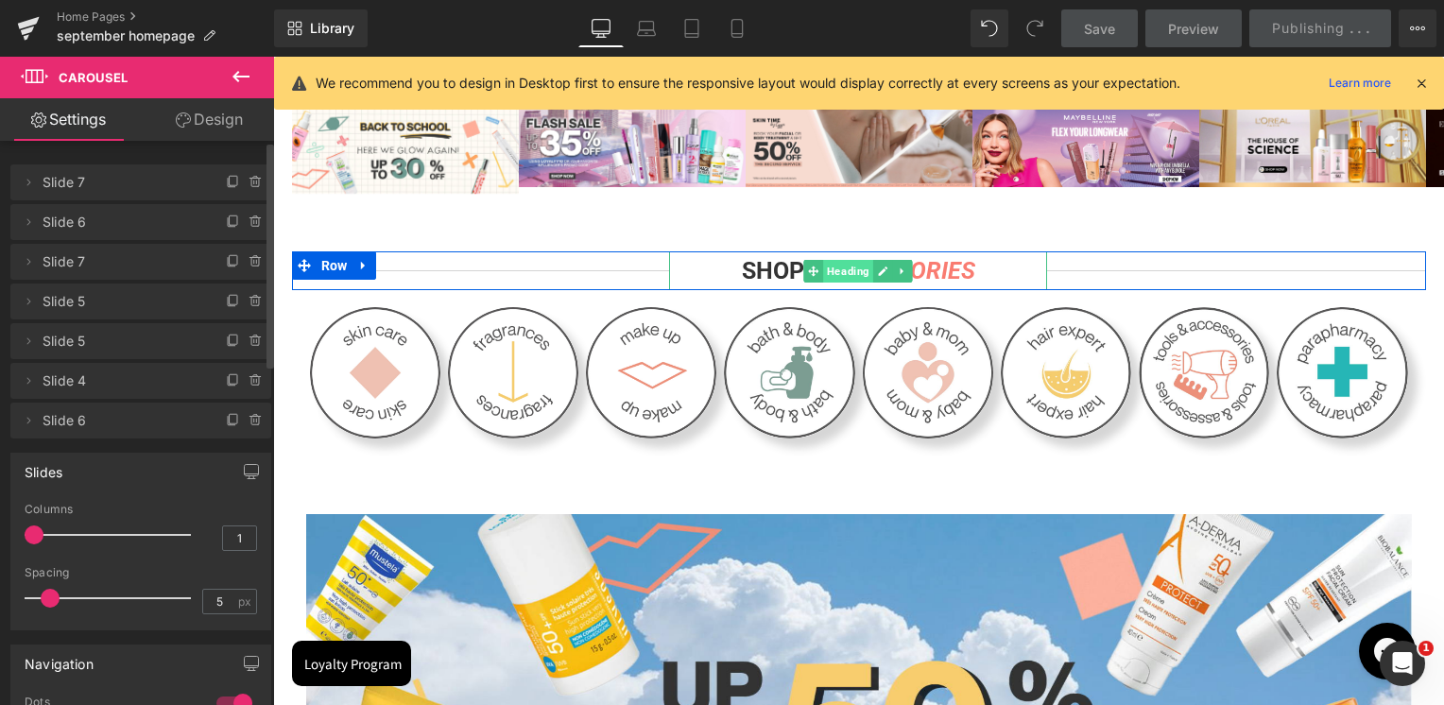
scroll to position [283, 0]
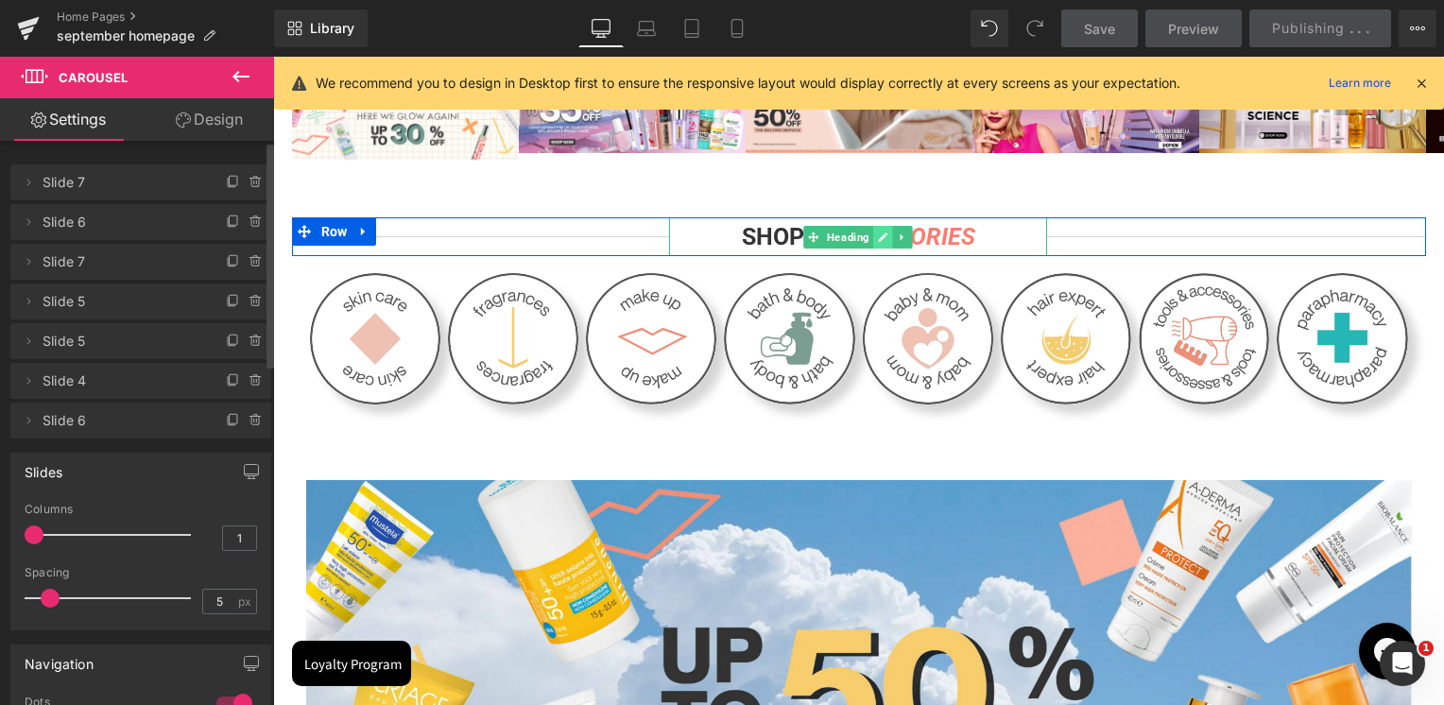
click at [879, 236] on icon at bounding box center [883, 236] width 9 height 9
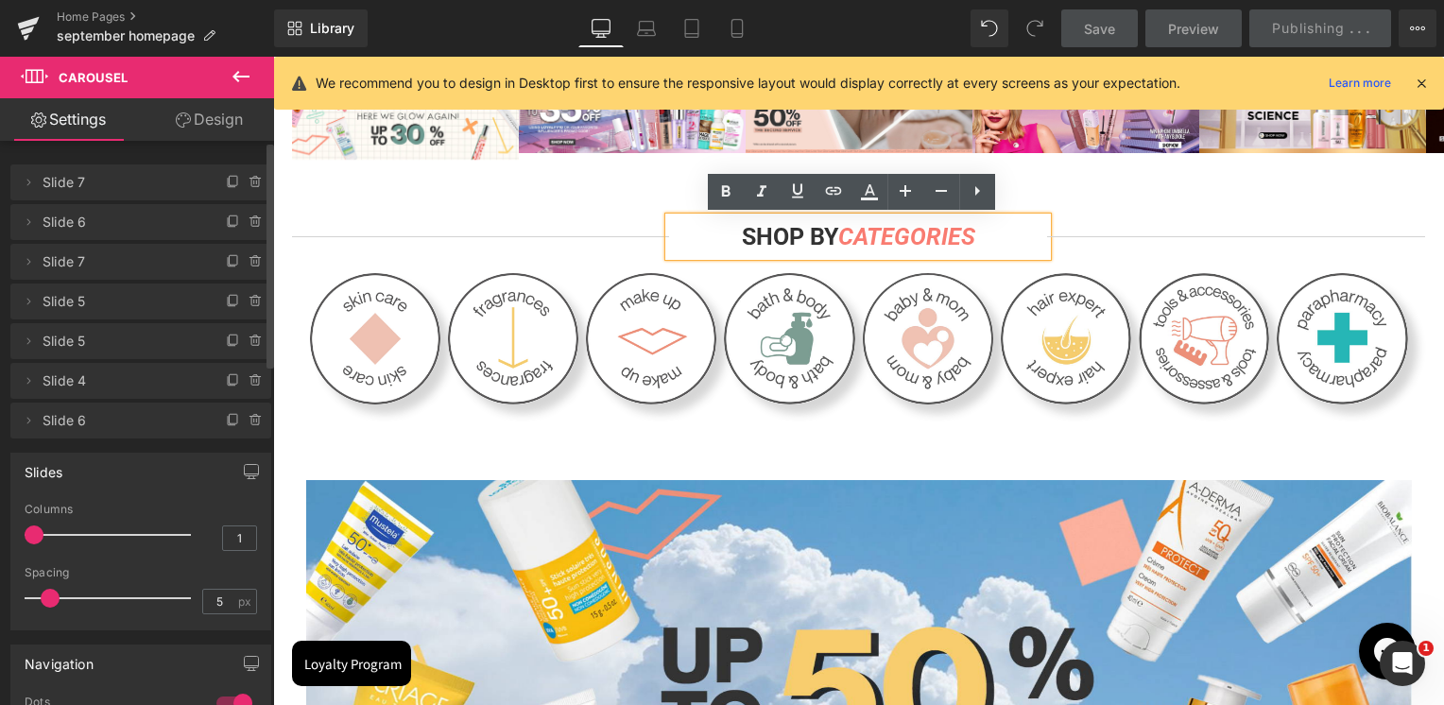
click at [895, 236] on span "CATEGORIES" at bounding box center [906, 236] width 137 height 27
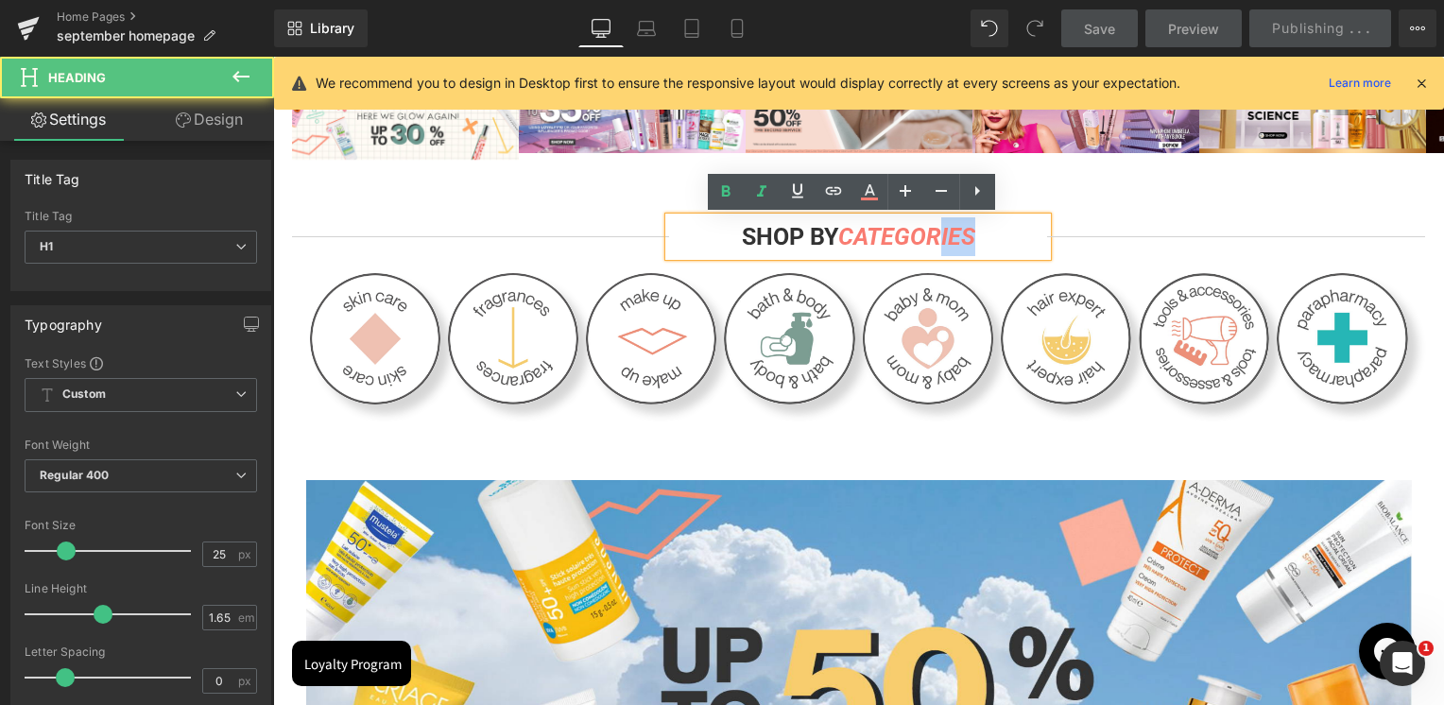
drag, startPoint x: 937, startPoint y: 239, endPoint x: 1017, endPoint y: 232, distance: 79.6
click at [1017, 232] on h1 "SHOP BY CATEGORIES" at bounding box center [858, 236] width 378 height 39
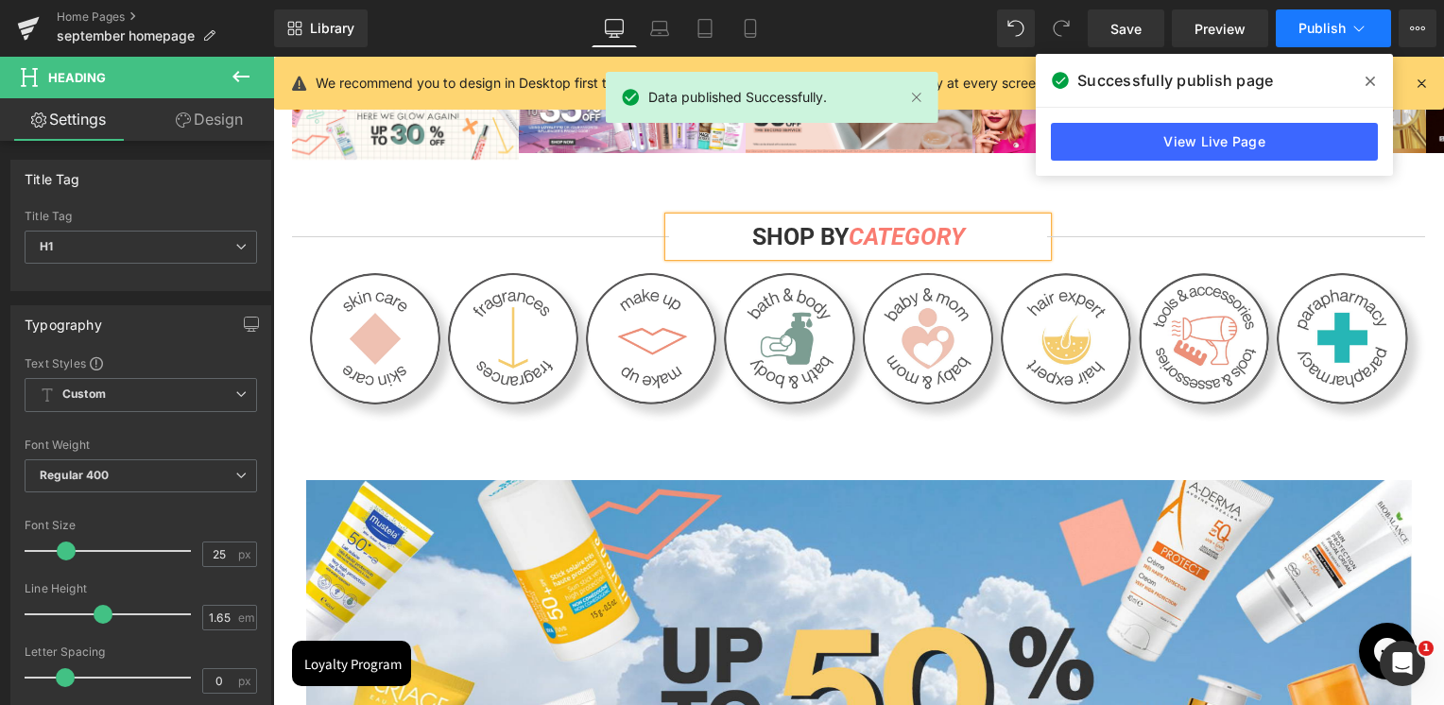
click at [1329, 35] on span "Publish" at bounding box center [1321, 28] width 47 height 15
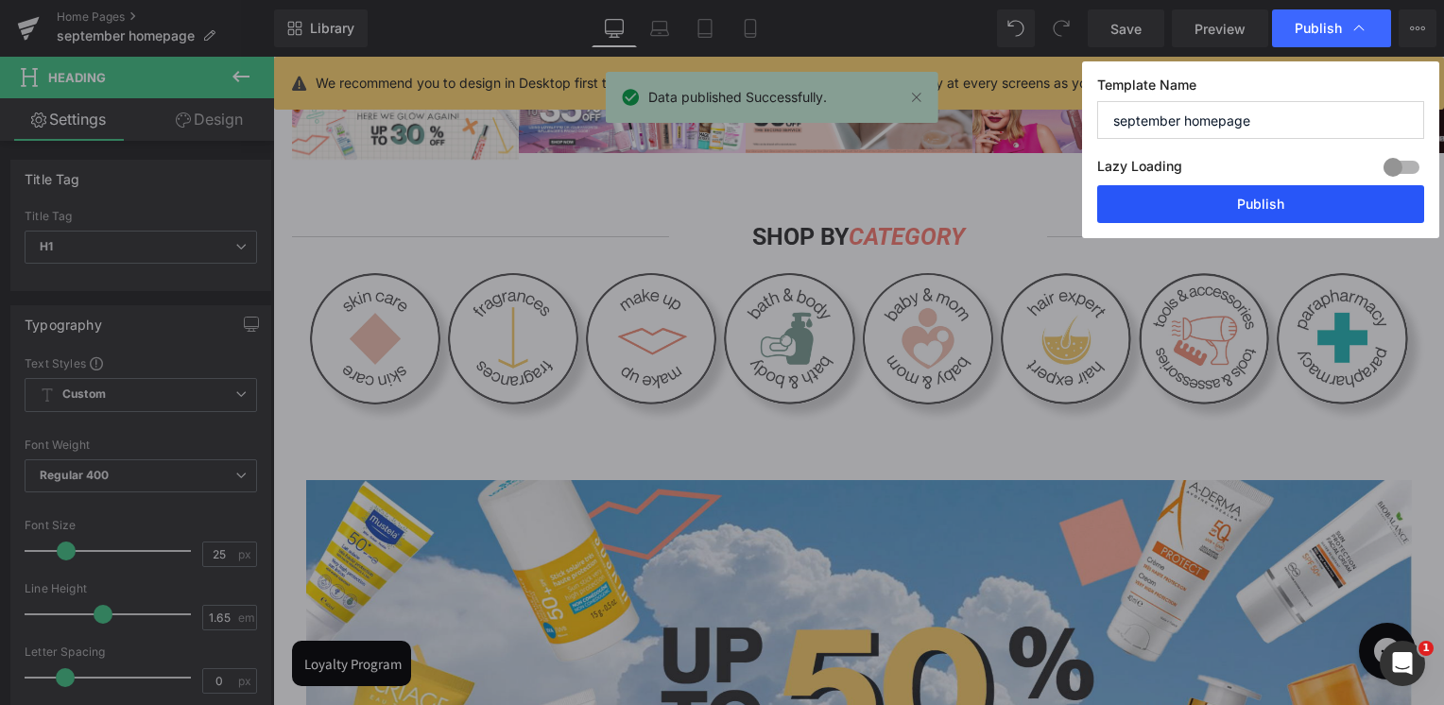
click at [1294, 186] on button "Publish" at bounding box center [1260, 204] width 327 height 38
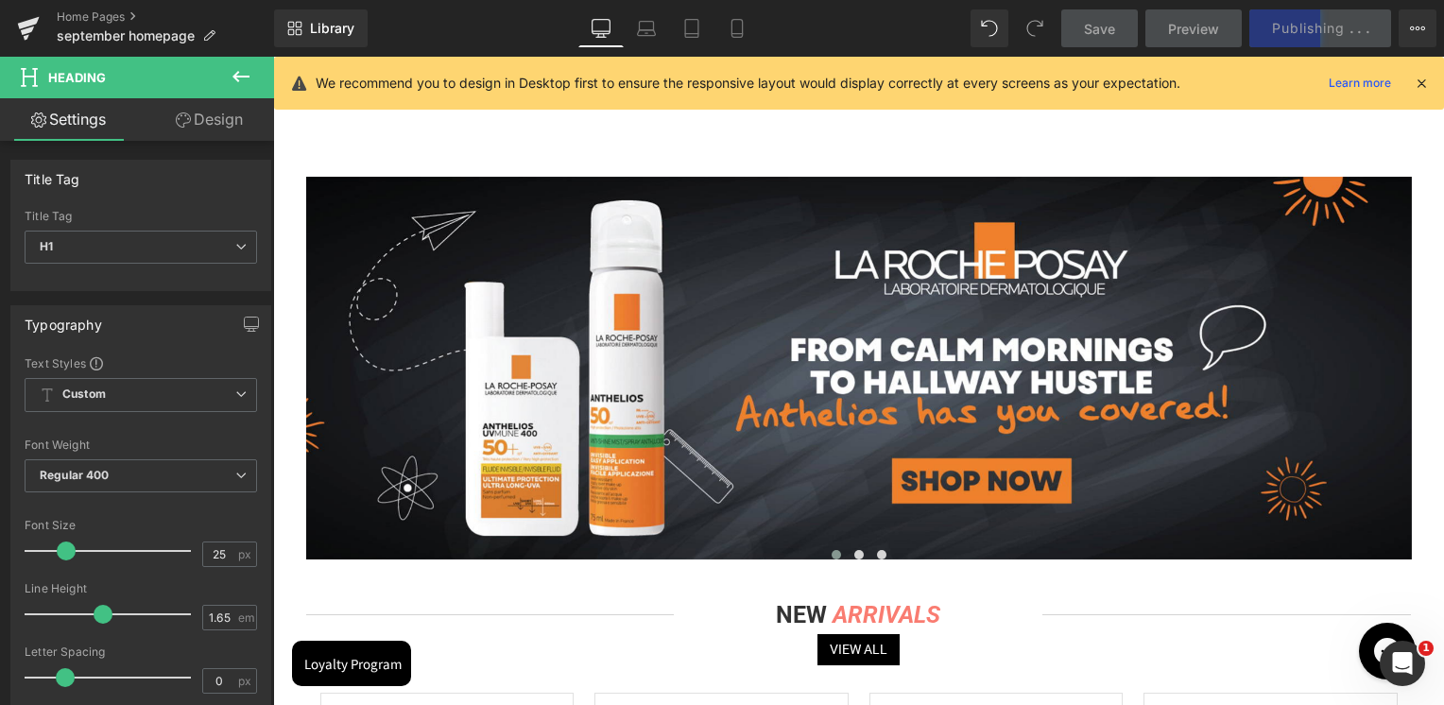
scroll to position [2079, 0]
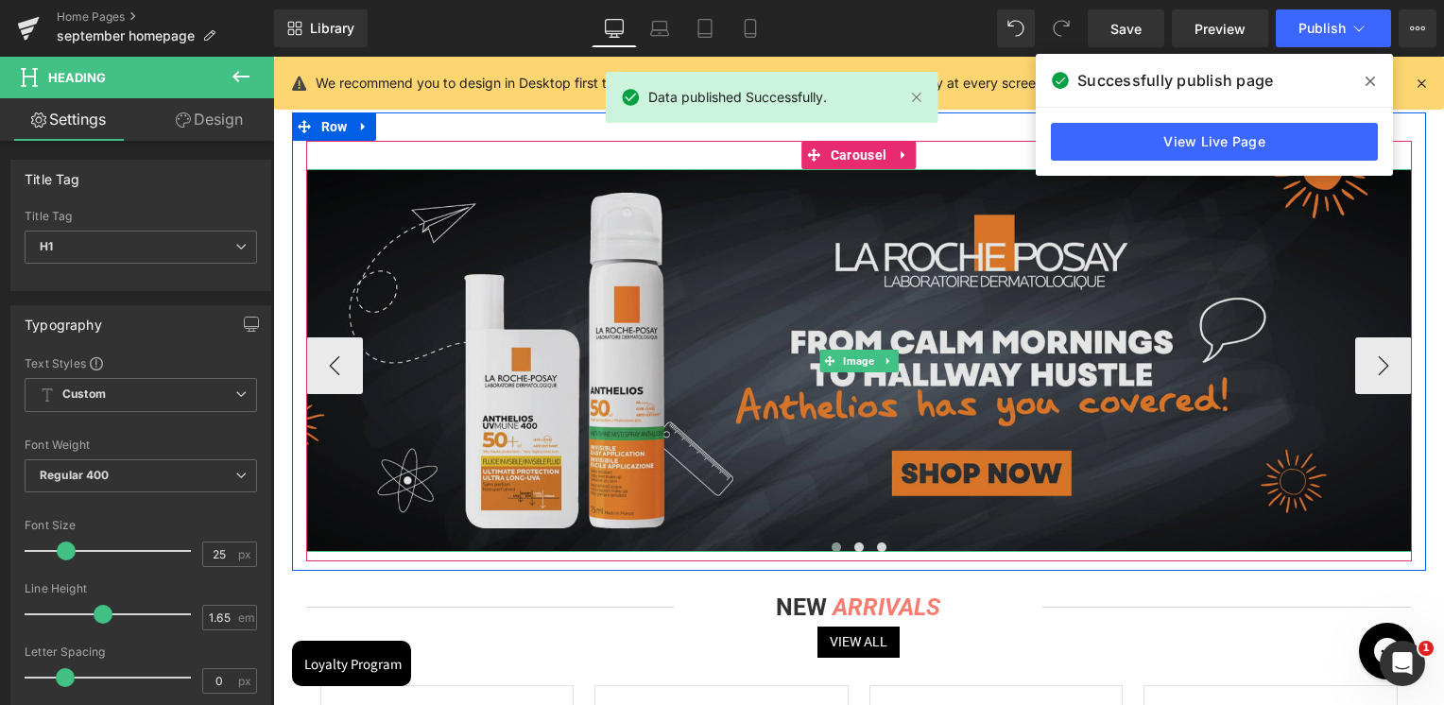
click at [860, 465] on img at bounding box center [859, 360] width 1106 height 383
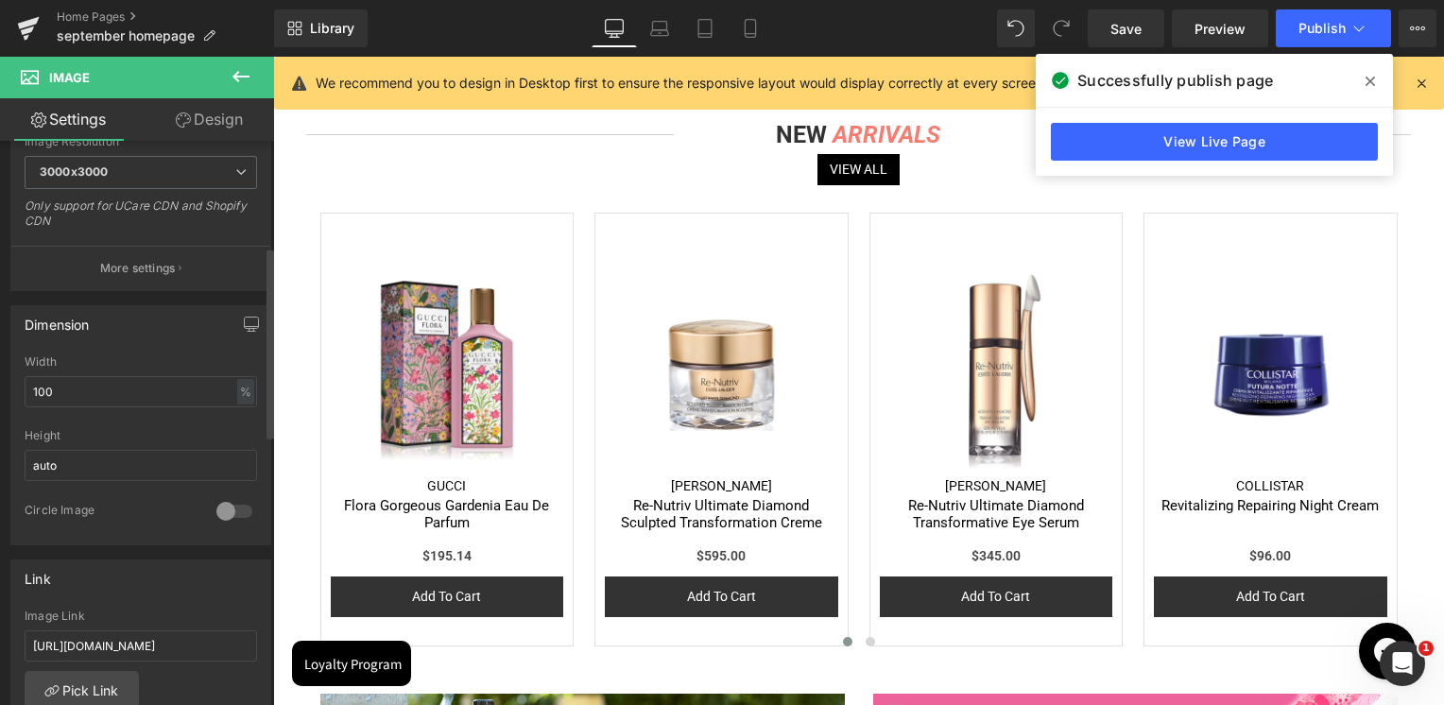
scroll to position [661, 0]
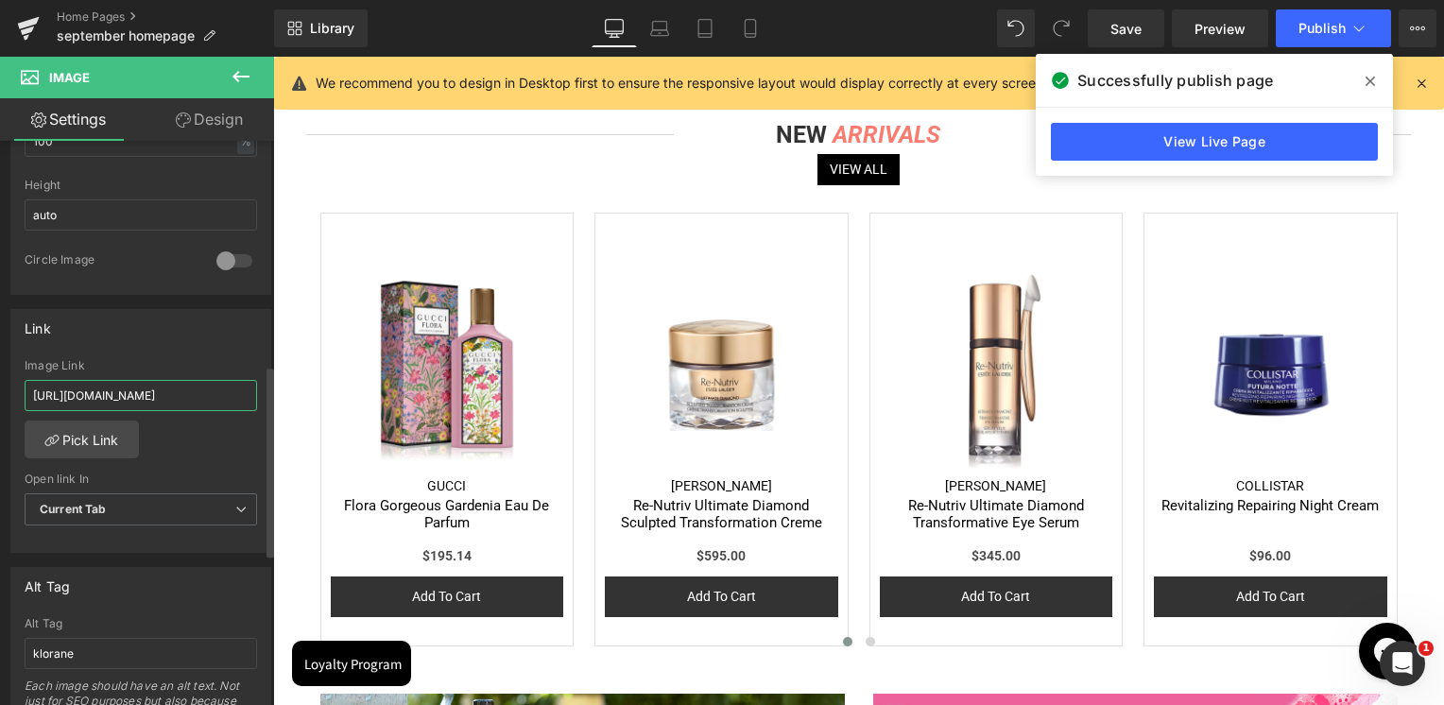
click at [159, 391] on input "[URL][DOMAIN_NAME]" at bounding box center [141, 395] width 232 height 31
click at [180, 359] on div "Image Link" at bounding box center [141, 365] width 232 height 13
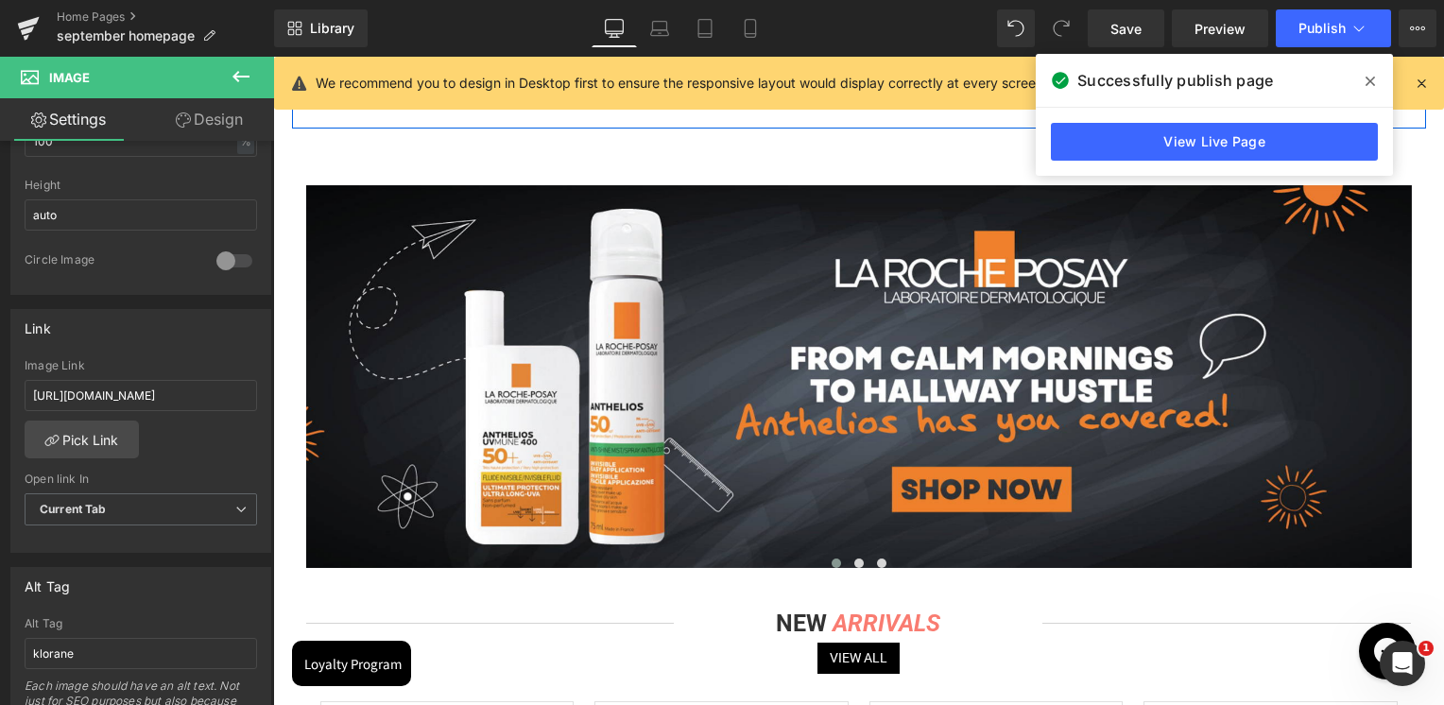
scroll to position [2079, 0]
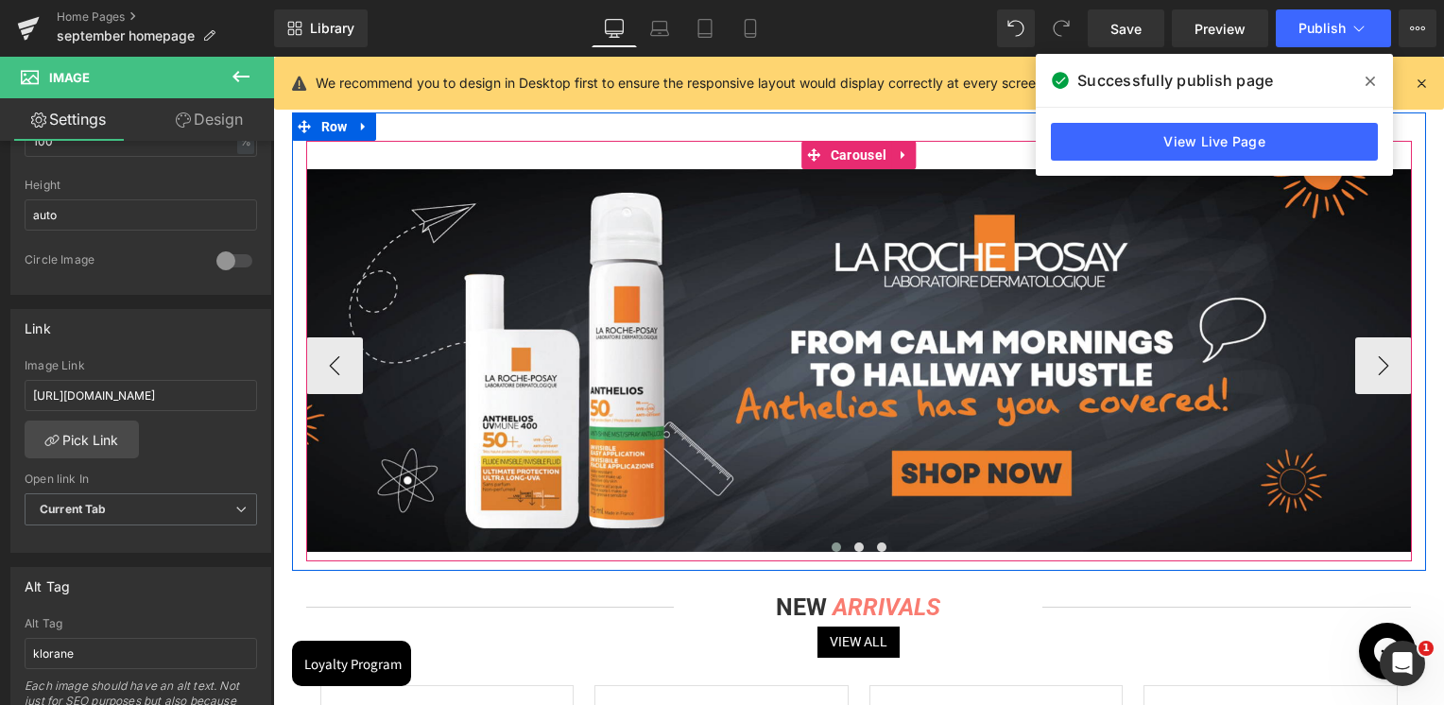
click at [832, 545] on span at bounding box center [836, 546] width 9 height 9
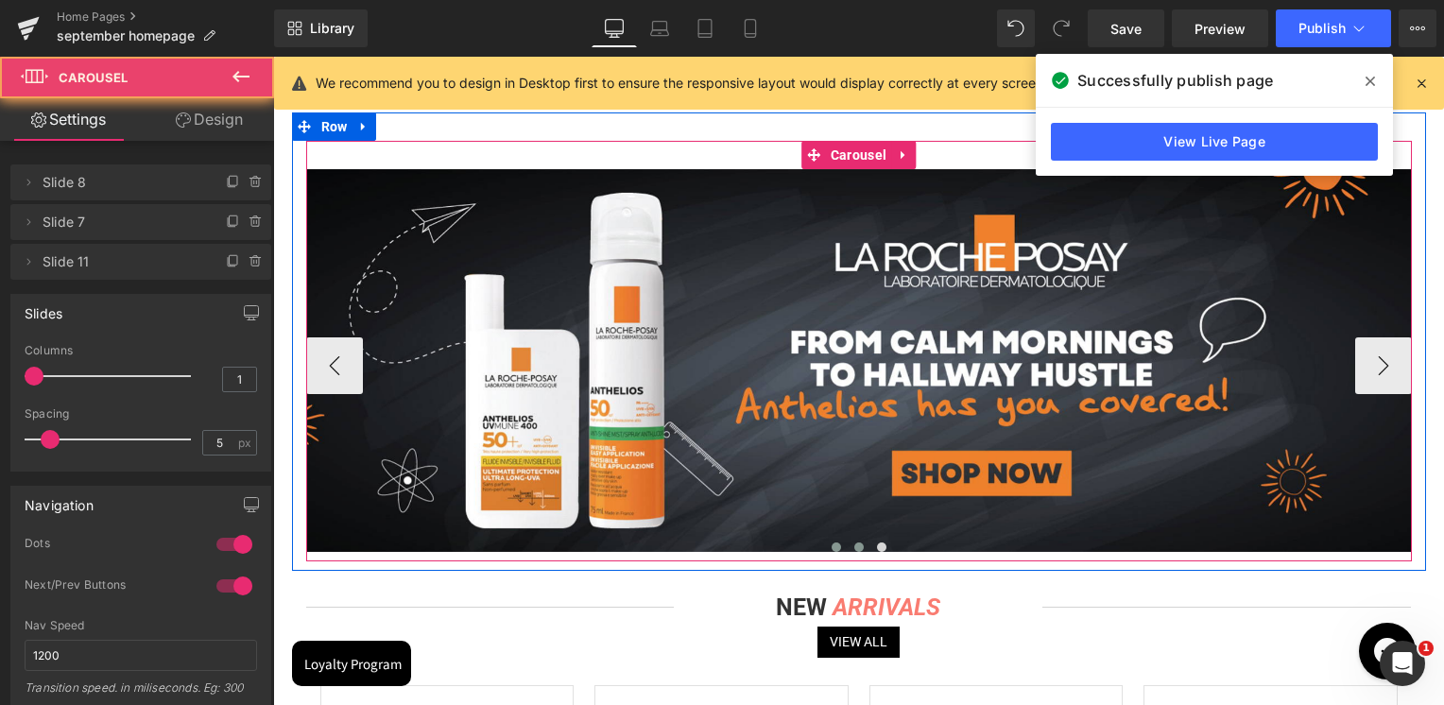
click at [854, 546] on span at bounding box center [858, 546] width 9 height 9
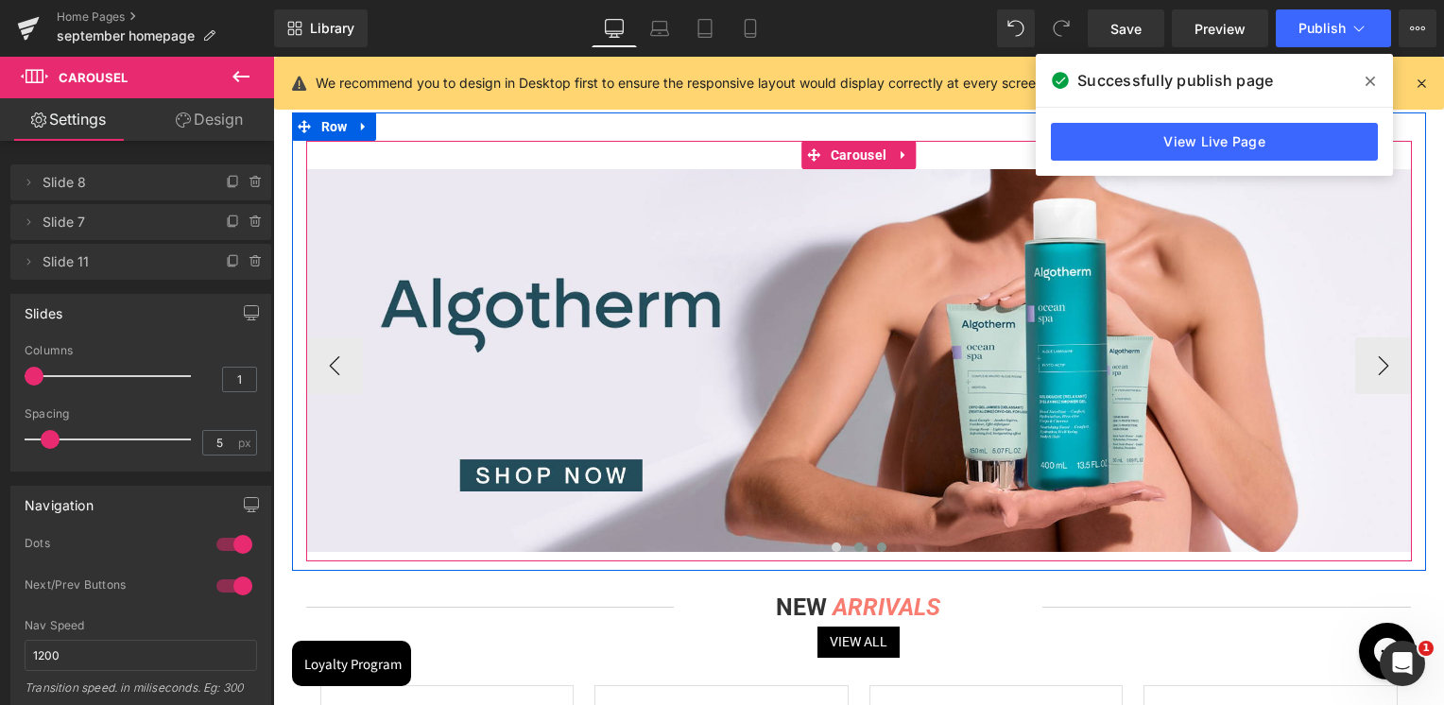
click at [877, 546] on span at bounding box center [881, 546] width 9 height 9
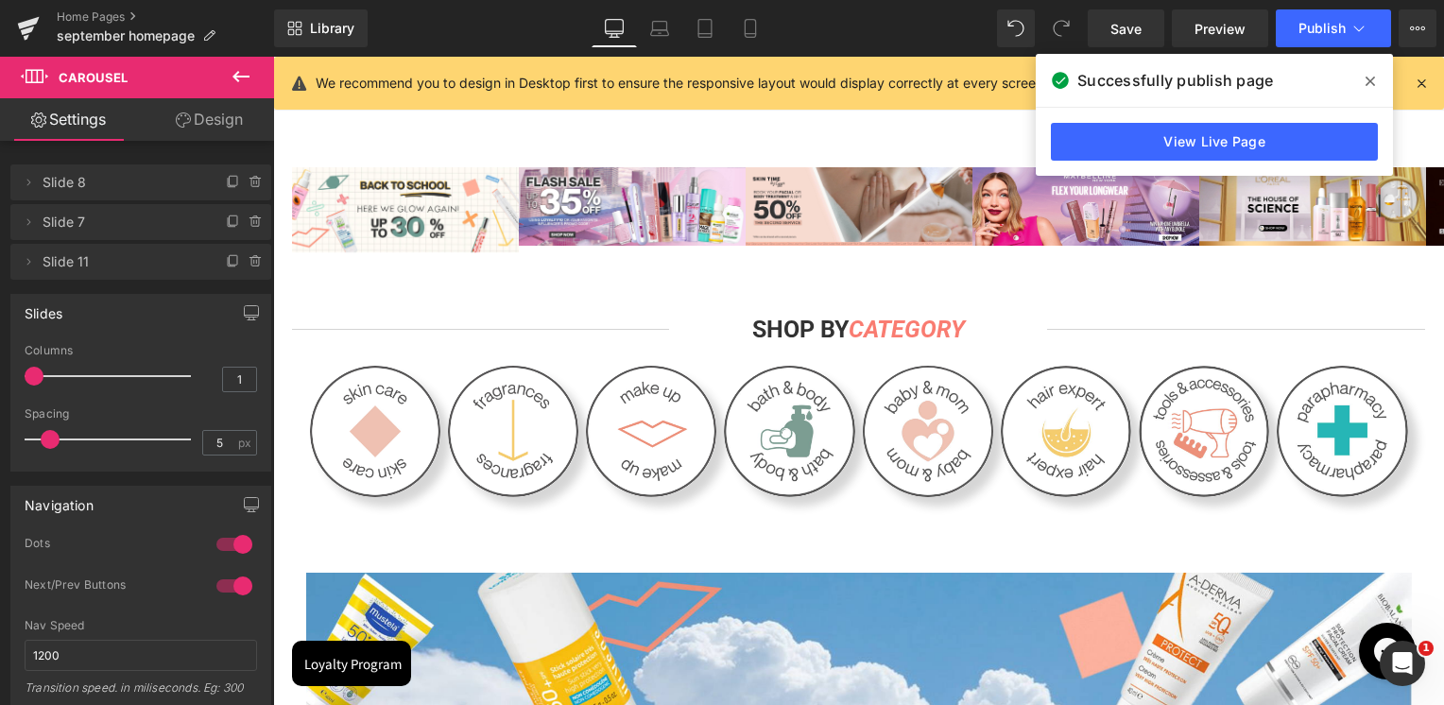
scroll to position [0, 0]
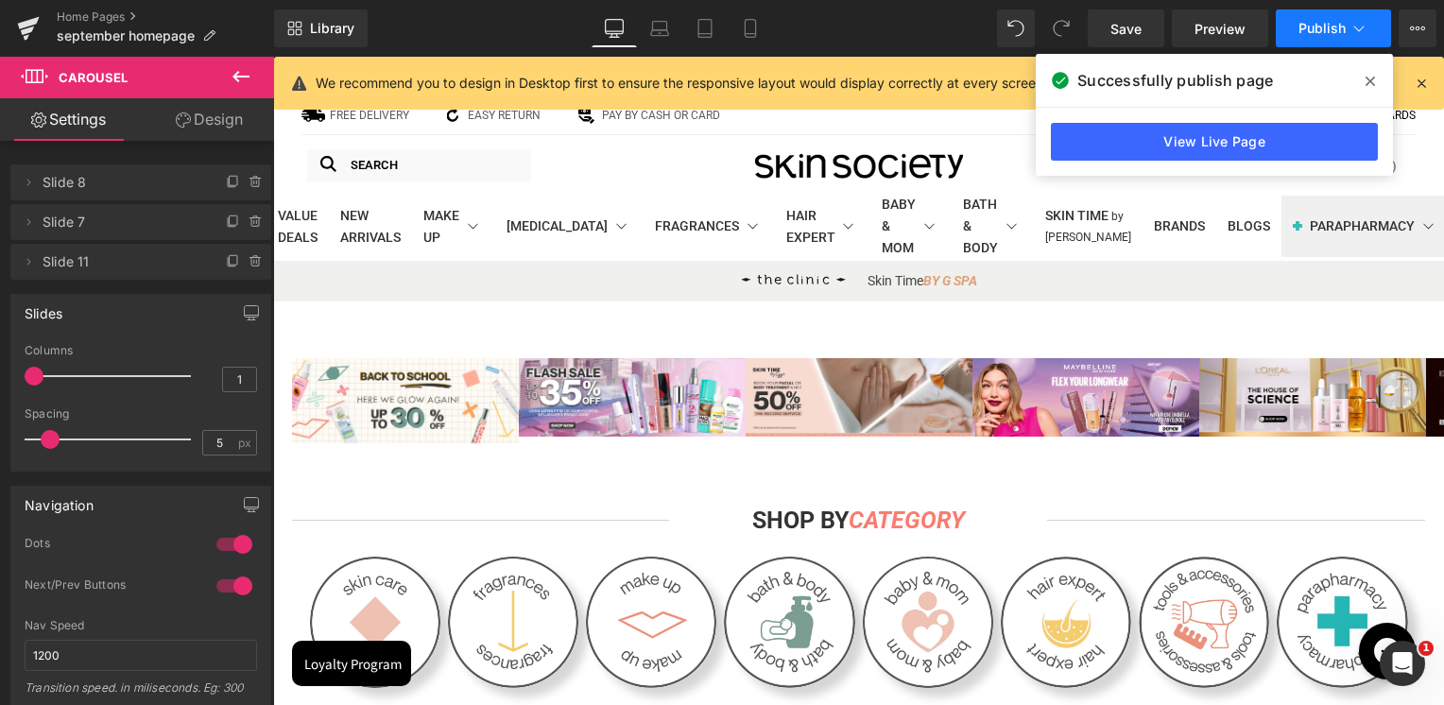
click at [1327, 27] on span "Publish" at bounding box center [1321, 28] width 47 height 15
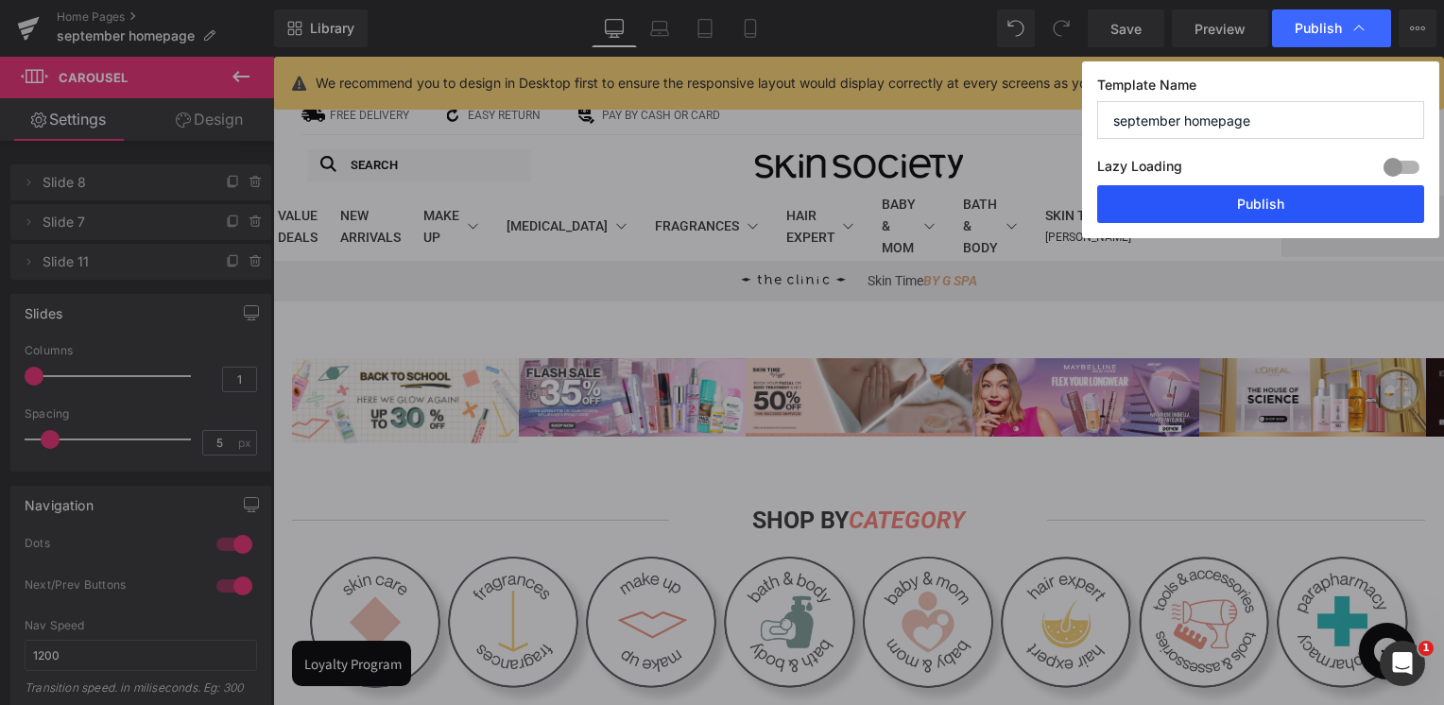
click at [1305, 196] on button "Publish" at bounding box center [1260, 204] width 327 height 38
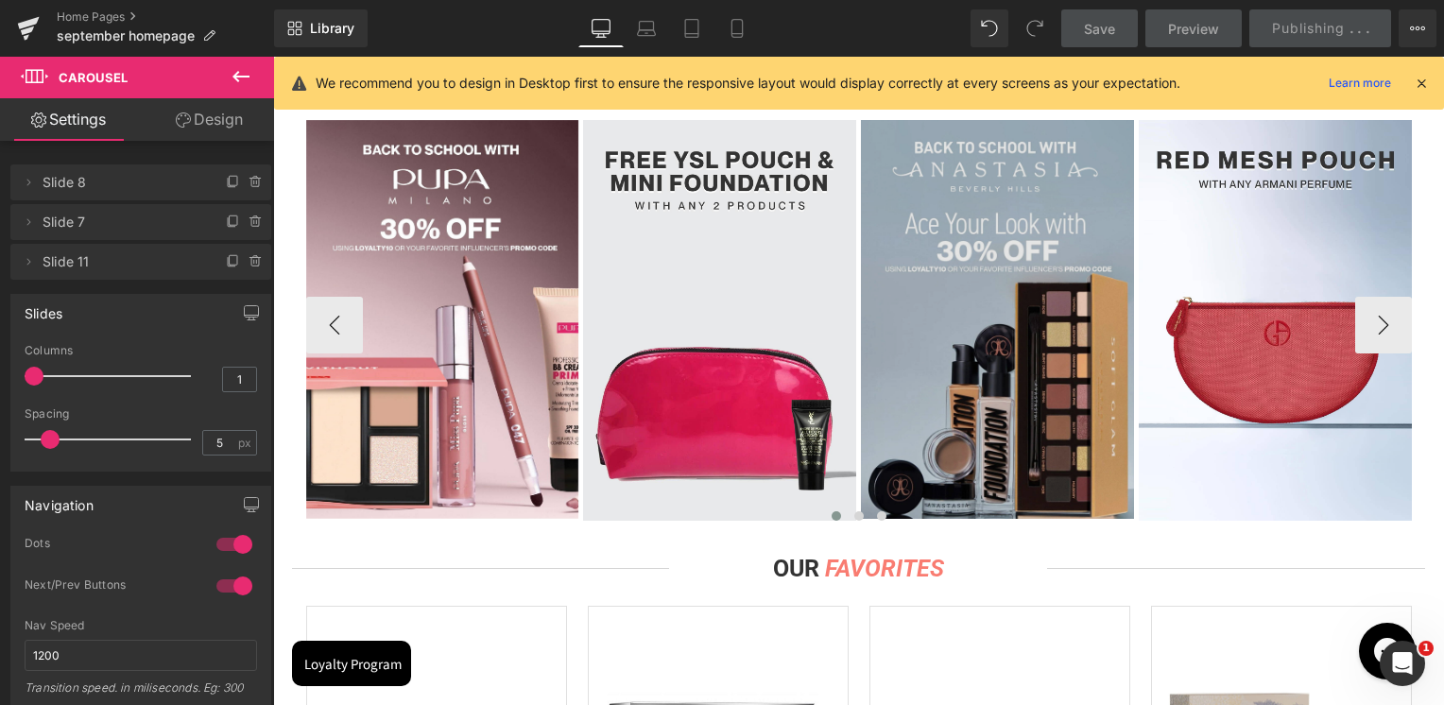
scroll to position [1134, 0]
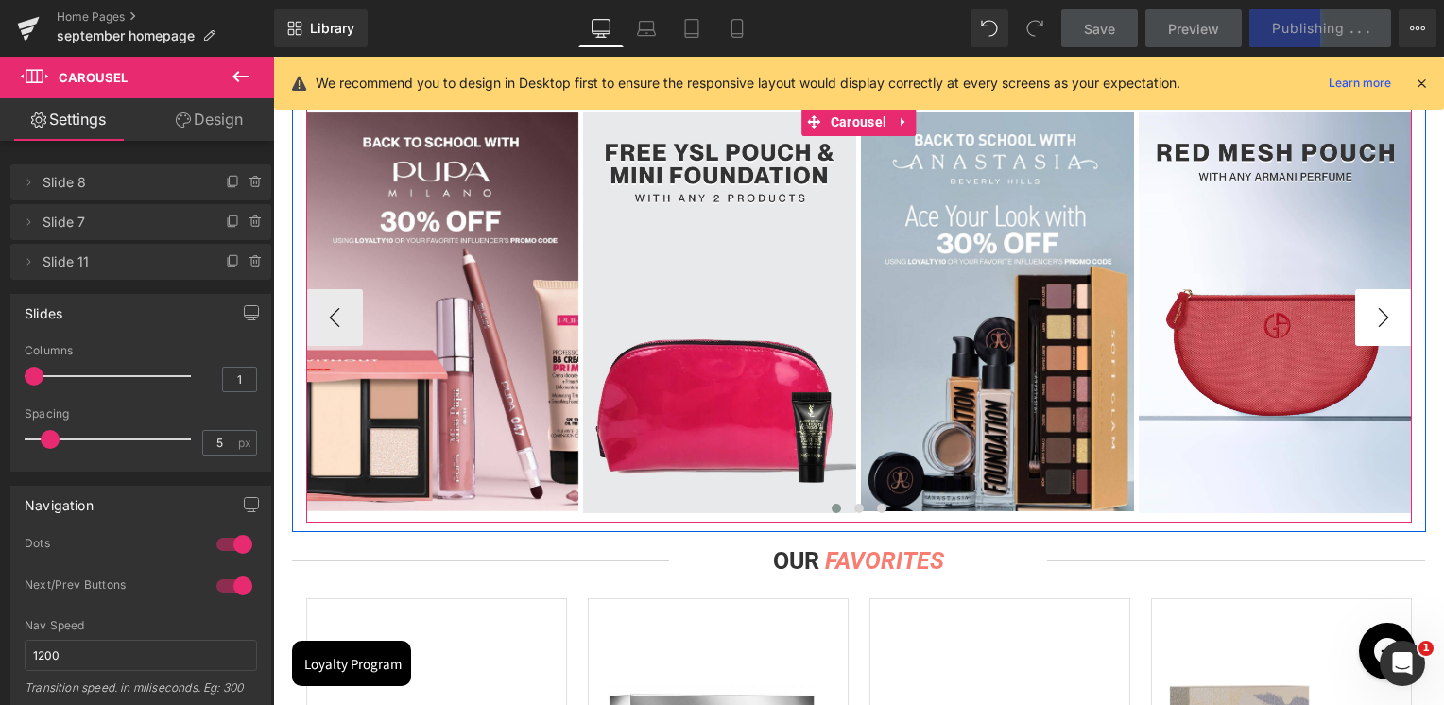
click at [1367, 310] on button "›" at bounding box center [1383, 317] width 57 height 57
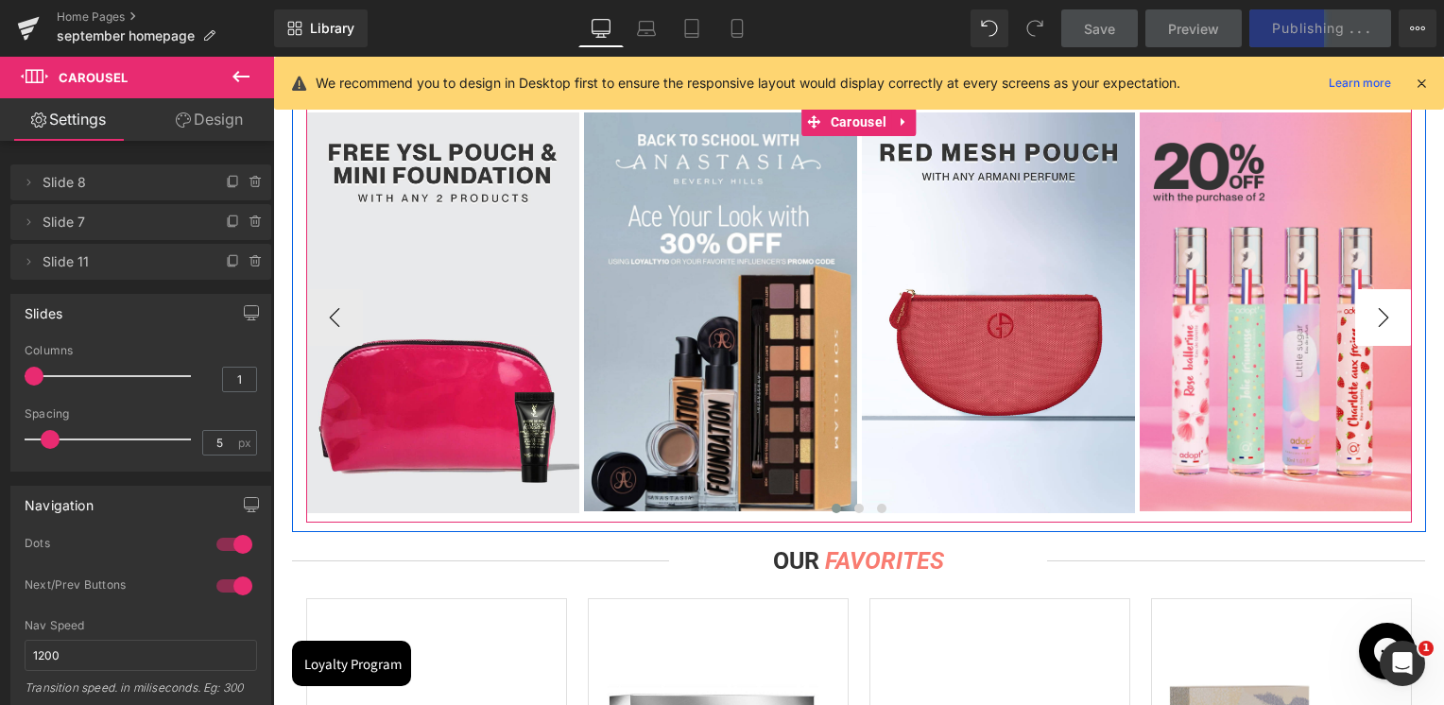
click at [1367, 310] on button "›" at bounding box center [1383, 317] width 57 height 57
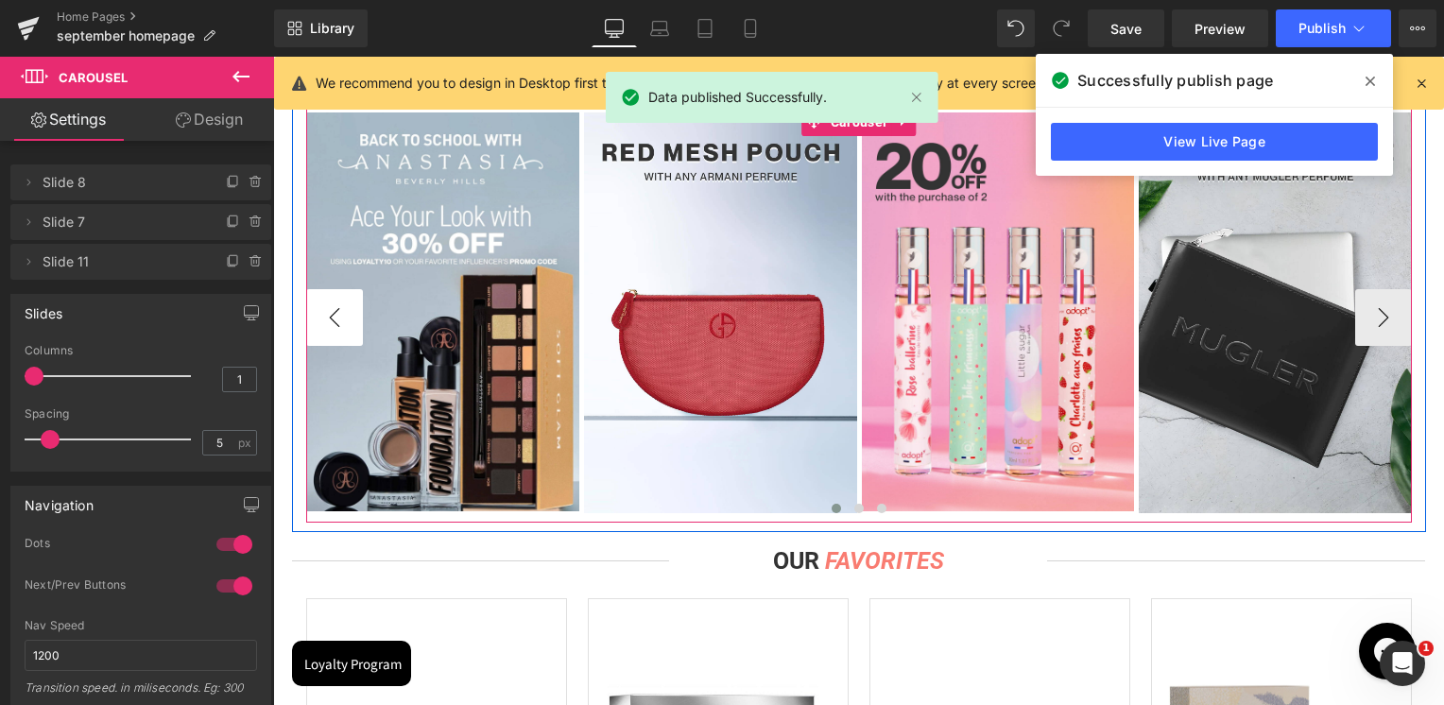
click at [314, 308] on button "‹" at bounding box center [334, 317] width 57 height 57
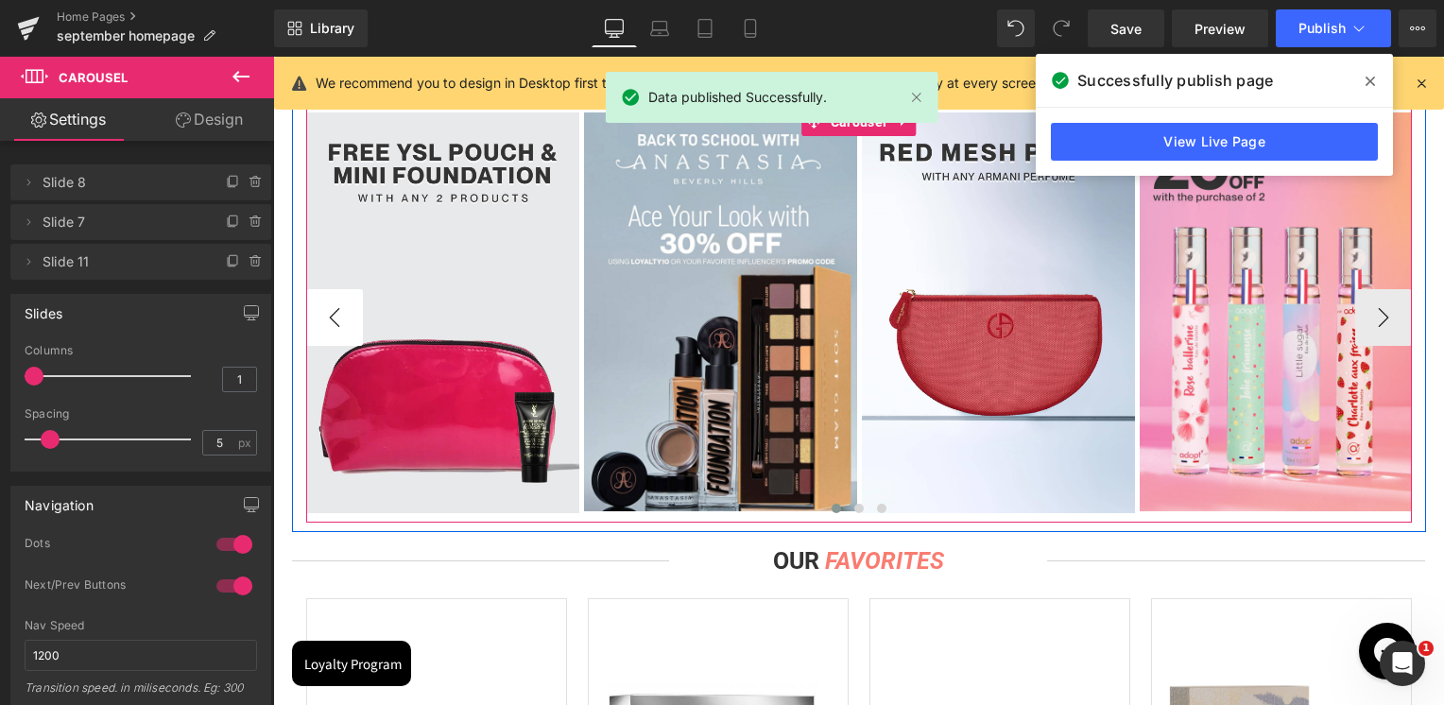
click at [316, 308] on button "‹" at bounding box center [334, 317] width 57 height 57
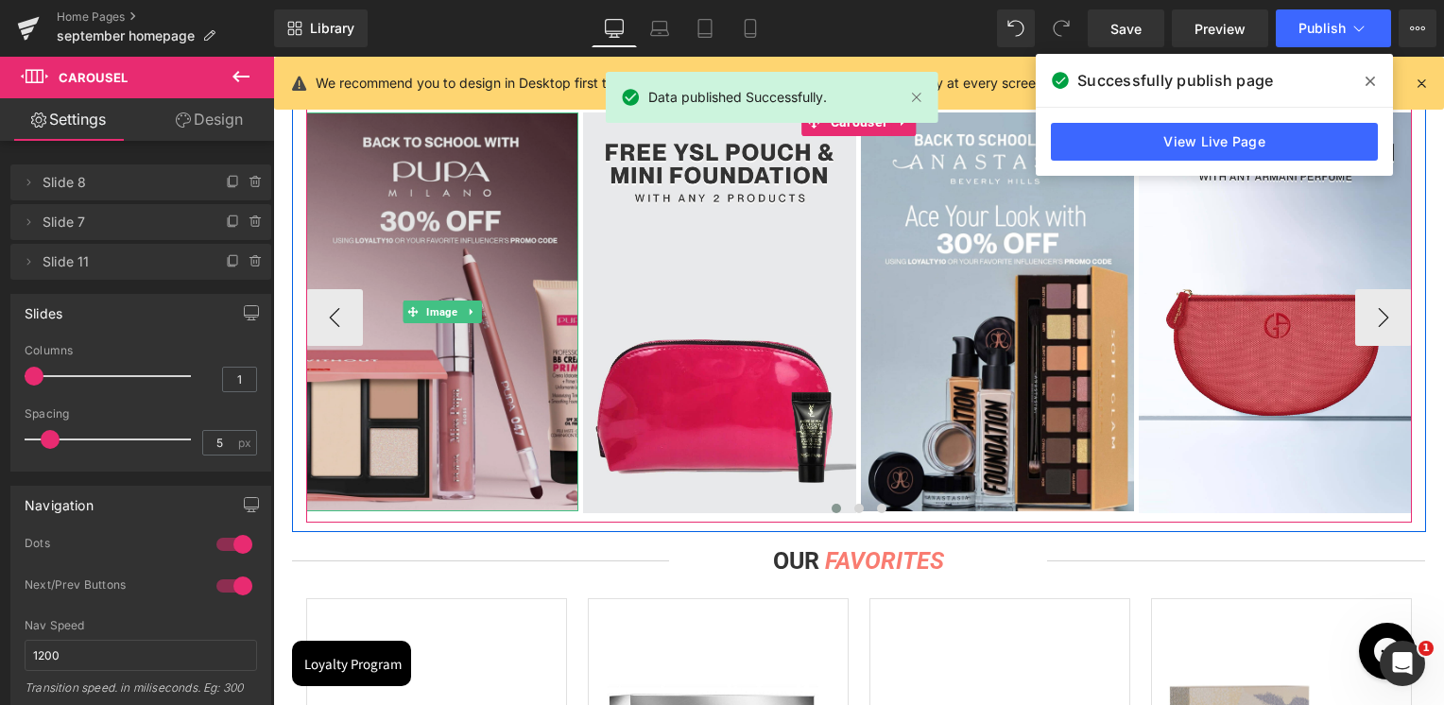
click at [460, 205] on img at bounding box center [442, 311] width 273 height 399
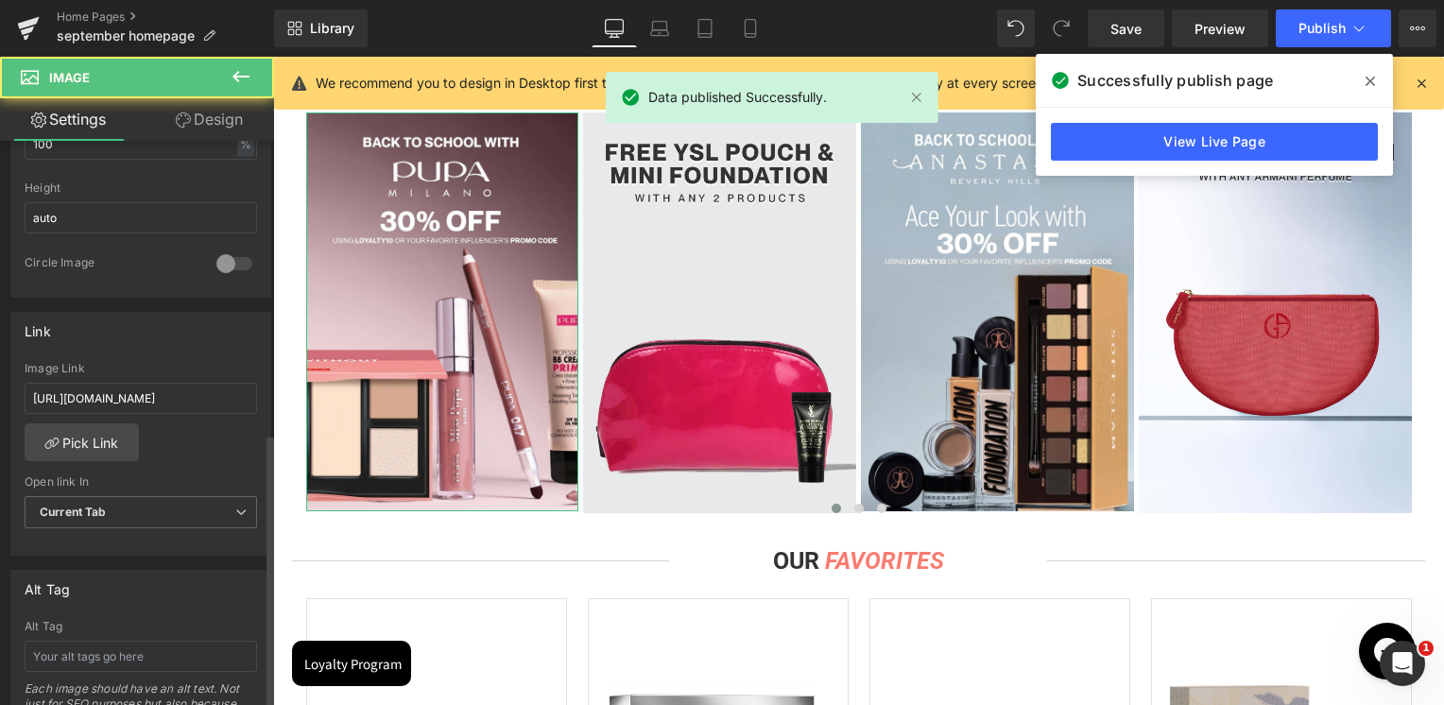
scroll to position [661, 0]
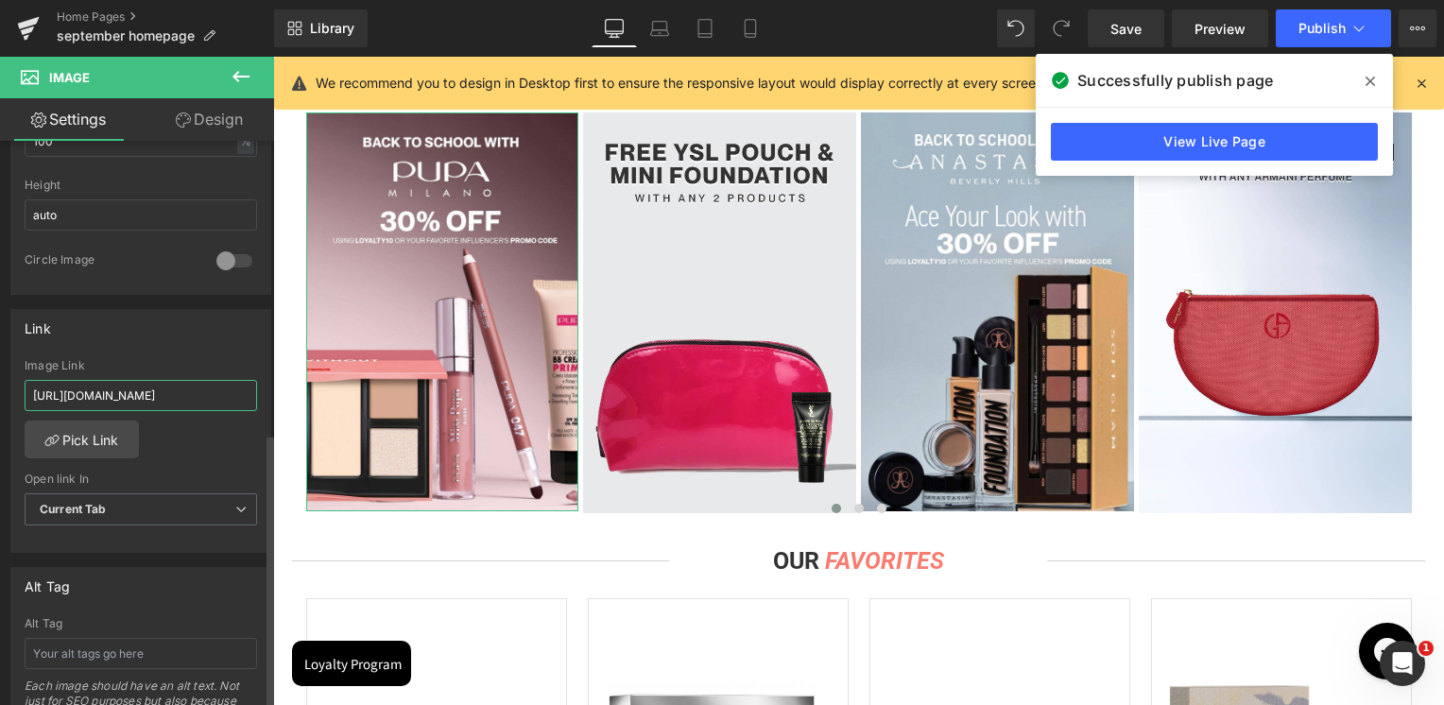
click at [178, 400] on input "[URL][DOMAIN_NAME]" at bounding box center [141, 395] width 232 height 31
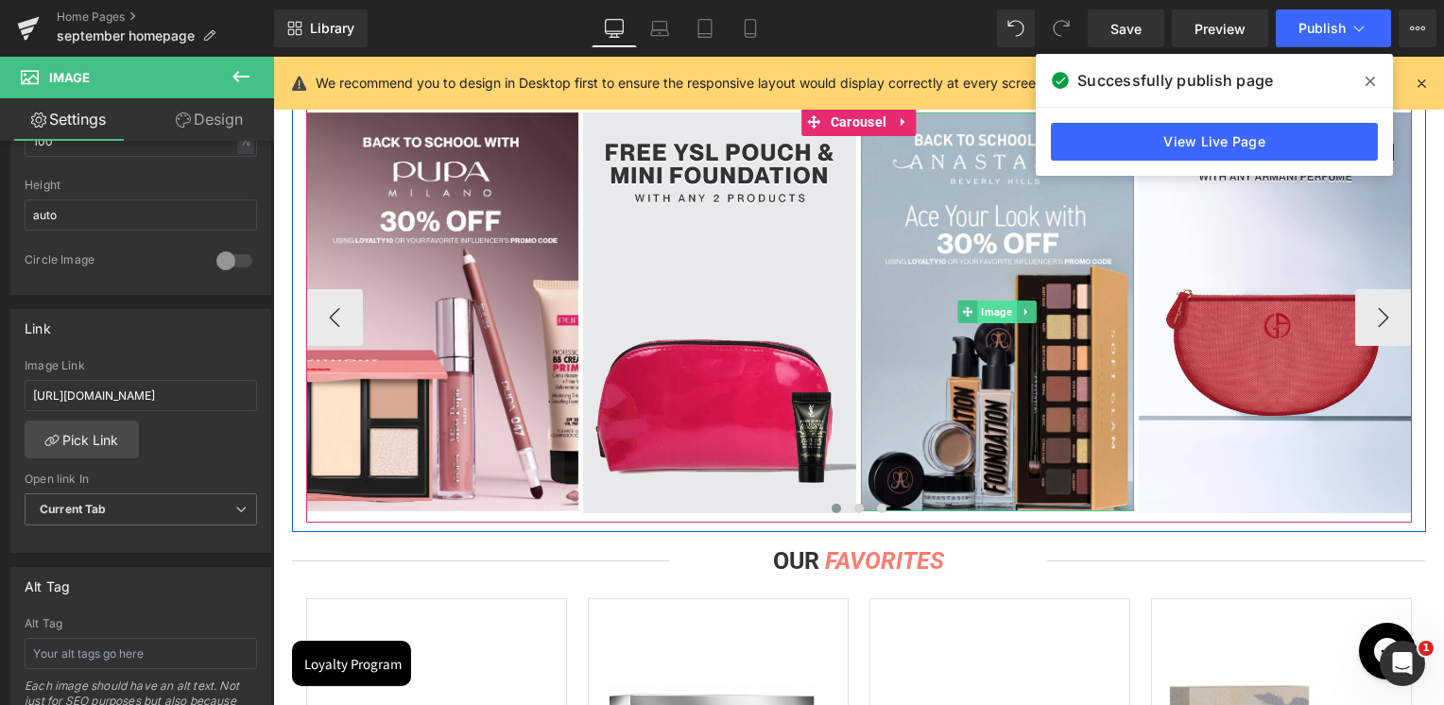
click at [992, 317] on span "Image" at bounding box center [997, 311] width 39 height 23
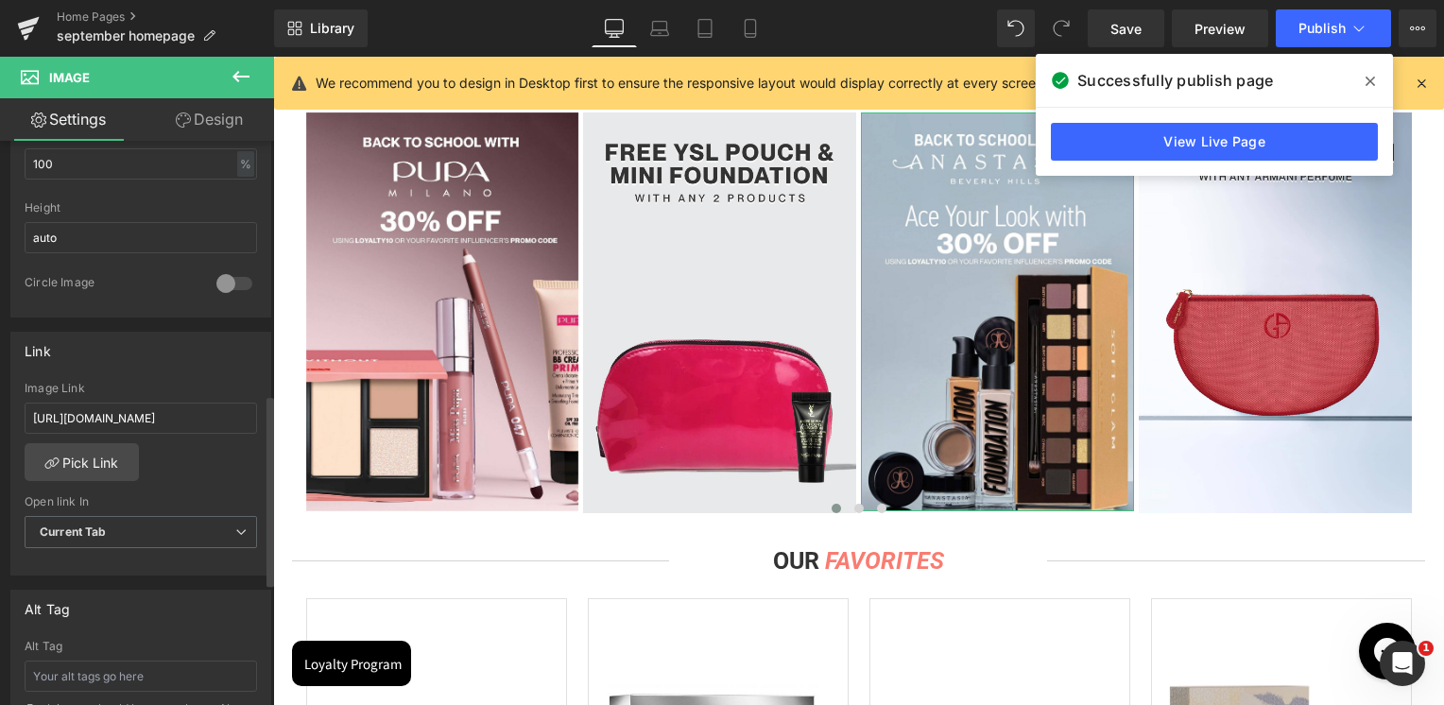
scroll to position [756, 0]
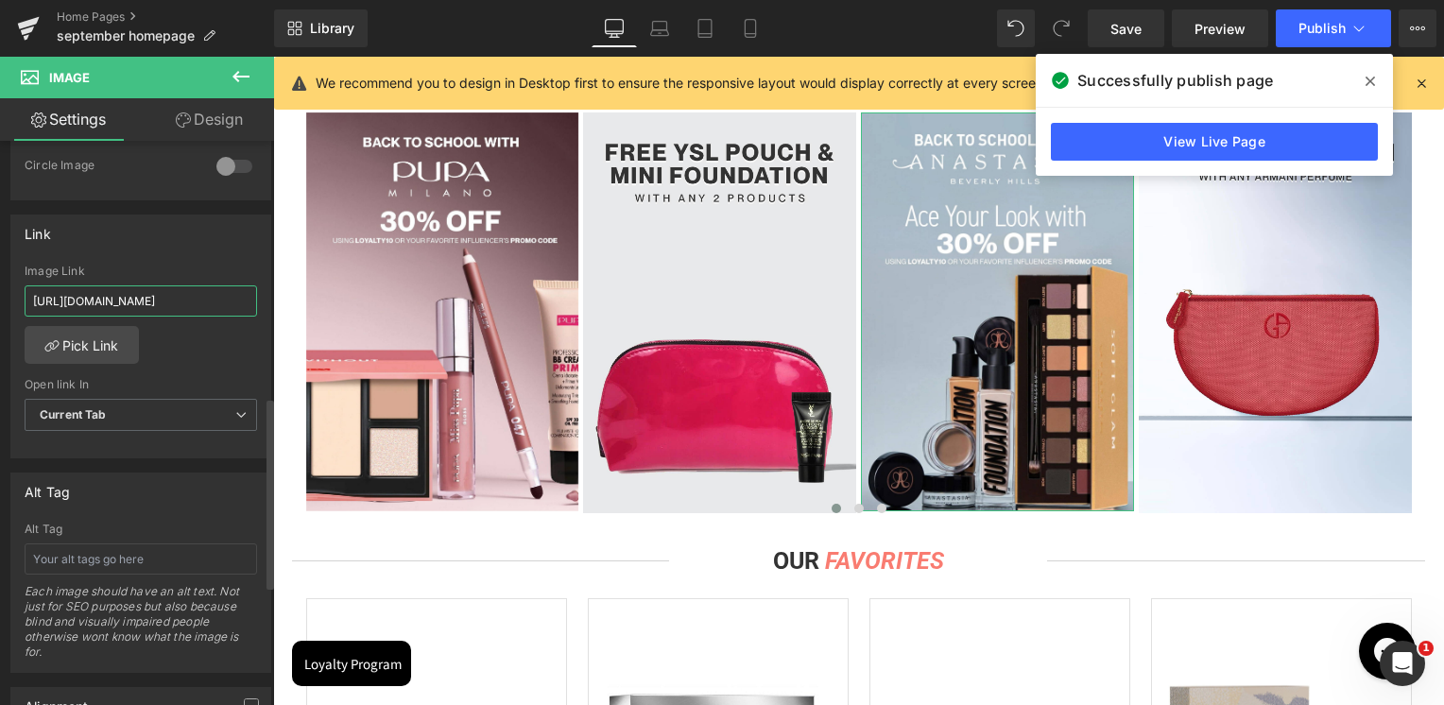
click at [113, 309] on input "[URL][DOMAIN_NAME]" at bounding box center [141, 300] width 232 height 31
click at [39, 25] on icon at bounding box center [28, 28] width 23 height 47
